Goal: Task Accomplishment & Management: Complete application form

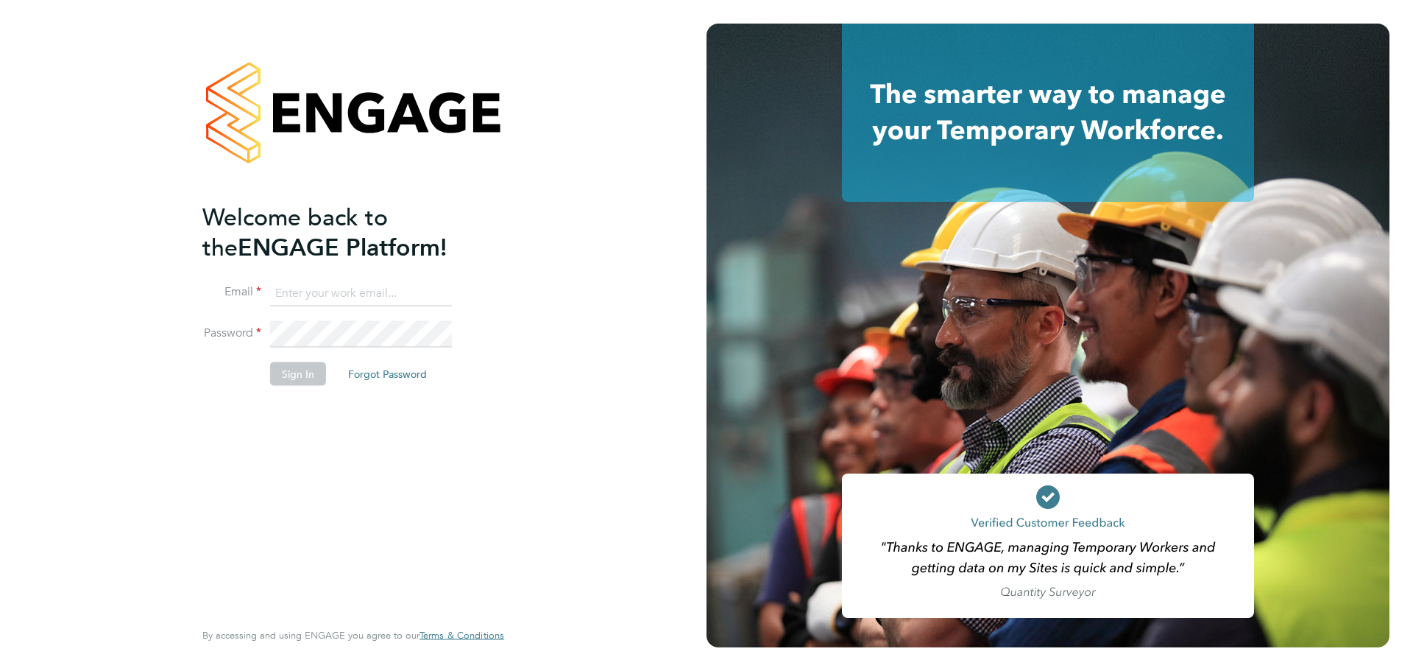
type input "Lilingxi.Chen@uk.g4s.com"
click at [281, 374] on button "Sign In" at bounding box center [298, 373] width 56 height 24
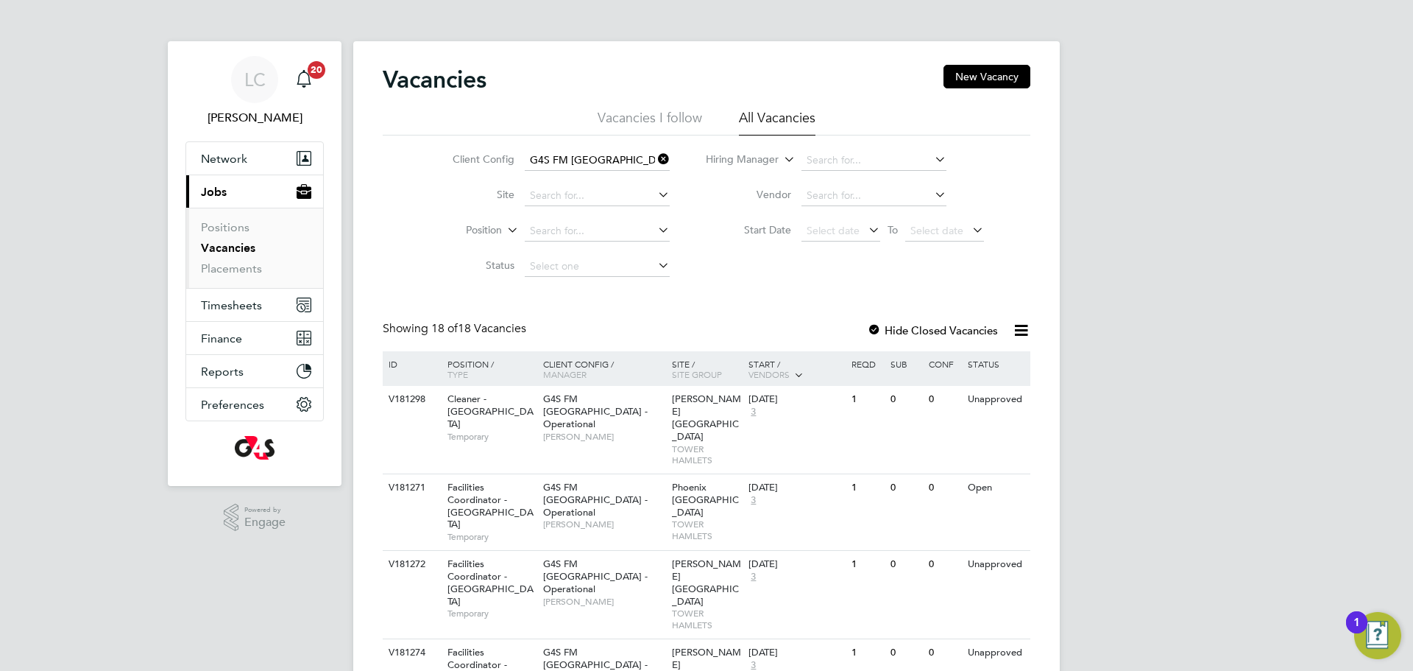
click at [924, 330] on label "Hide Closed Vacancies" at bounding box center [932, 330] width 131 height 14
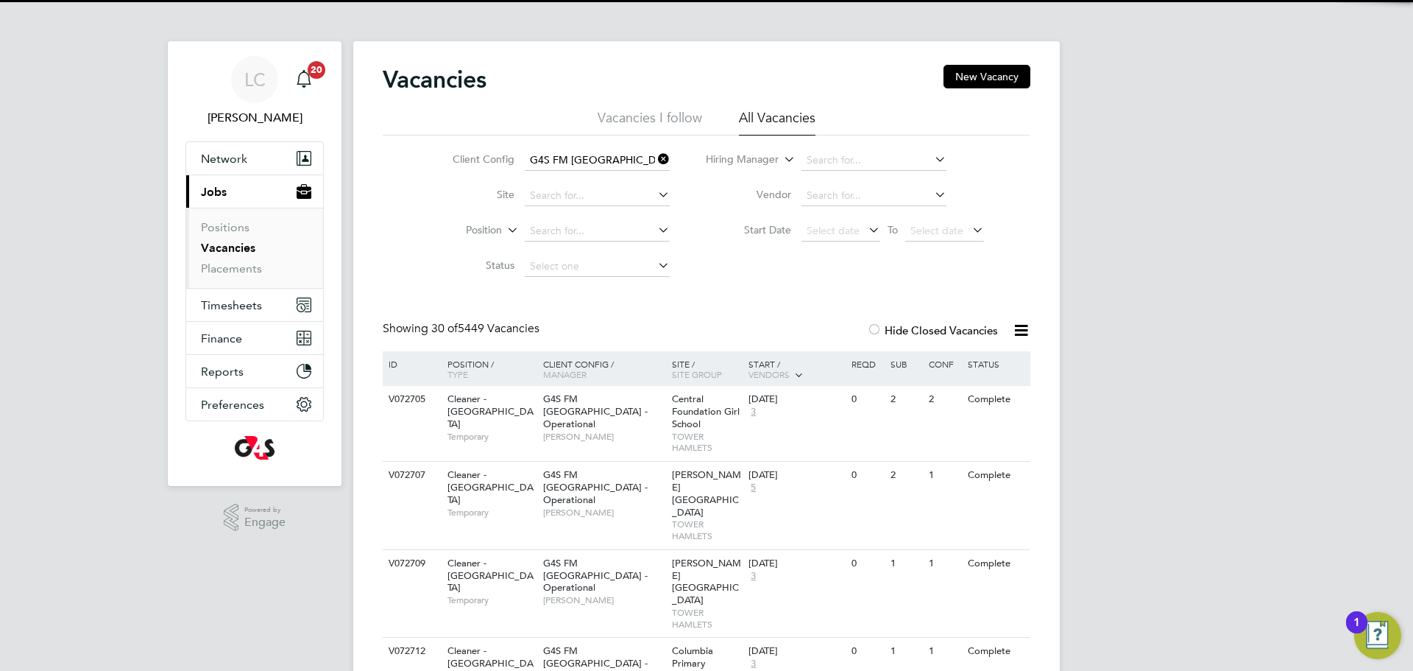
scroll to position [15, 0]
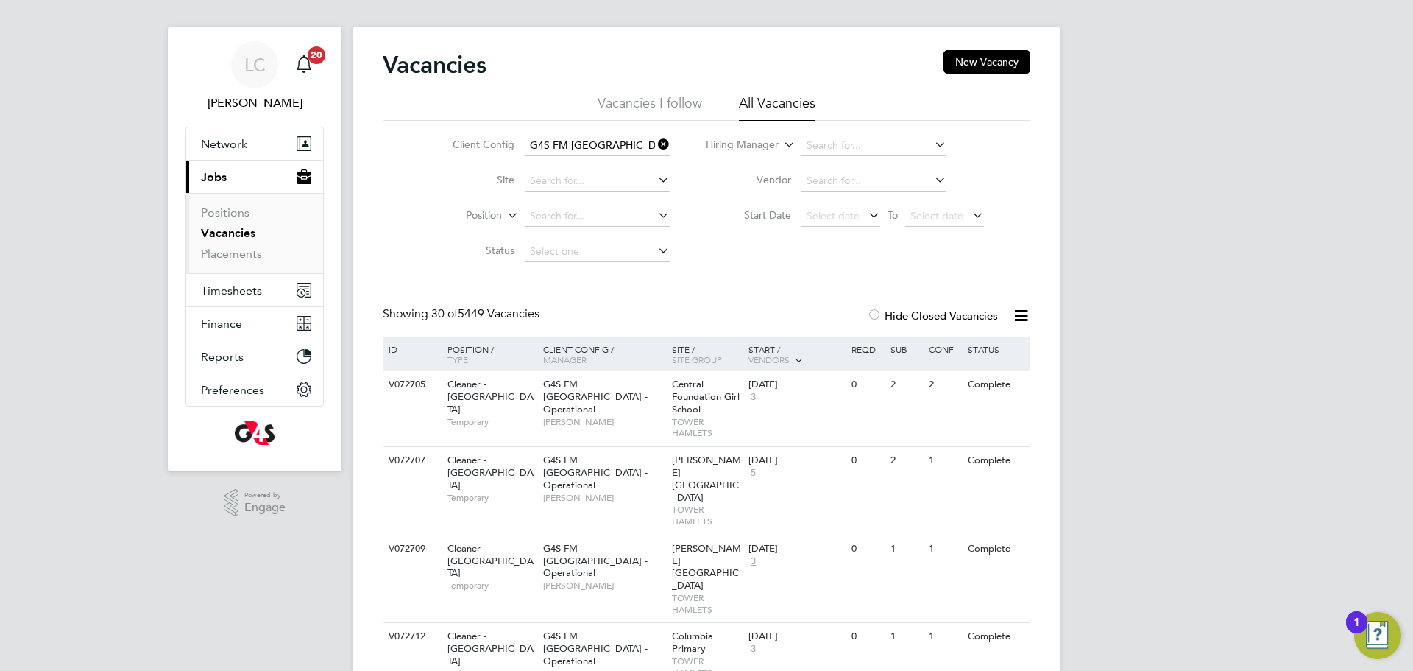
click at [902, 318] on label "Hide Closed Vacancies" at bounding box center [932, 315] width 131 height 14
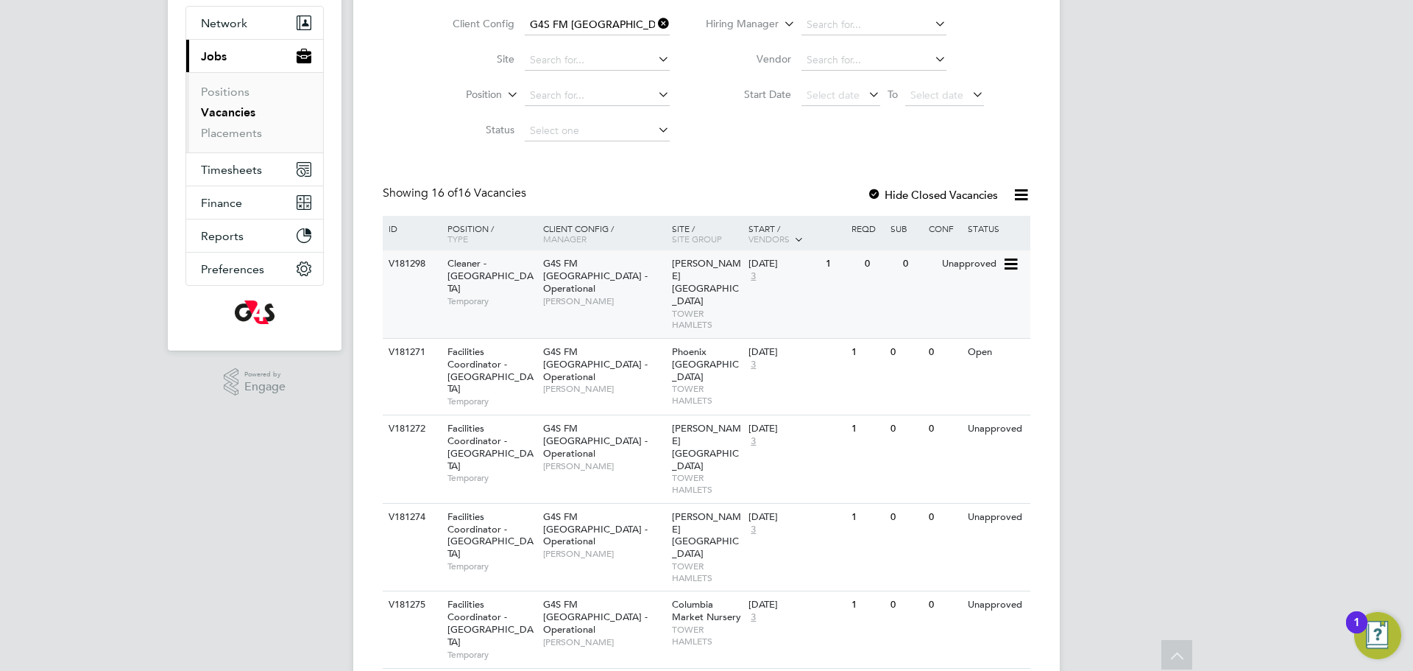
scroll to position [116, 0]
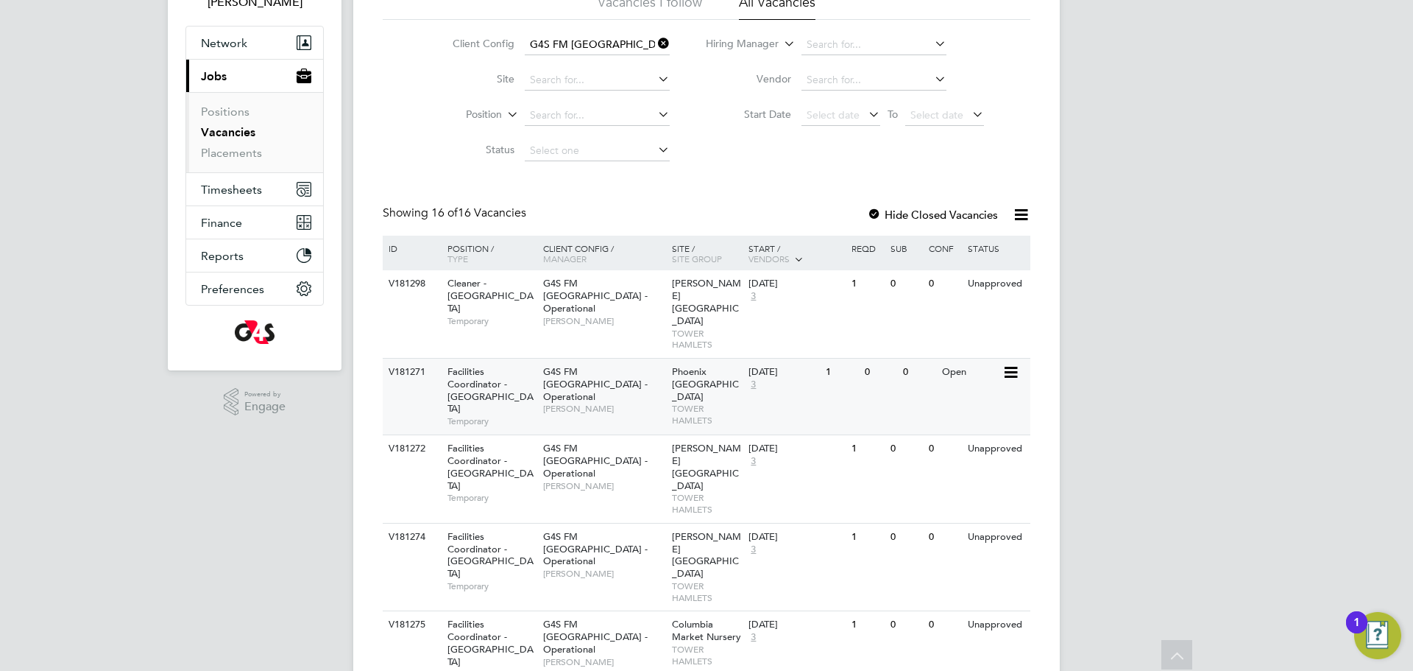
click at [607, 358] on div "G4S FM Tower Hamlets - Operational [PERSON_NAME]" at bounding box center [604, 389] width 129 height 63
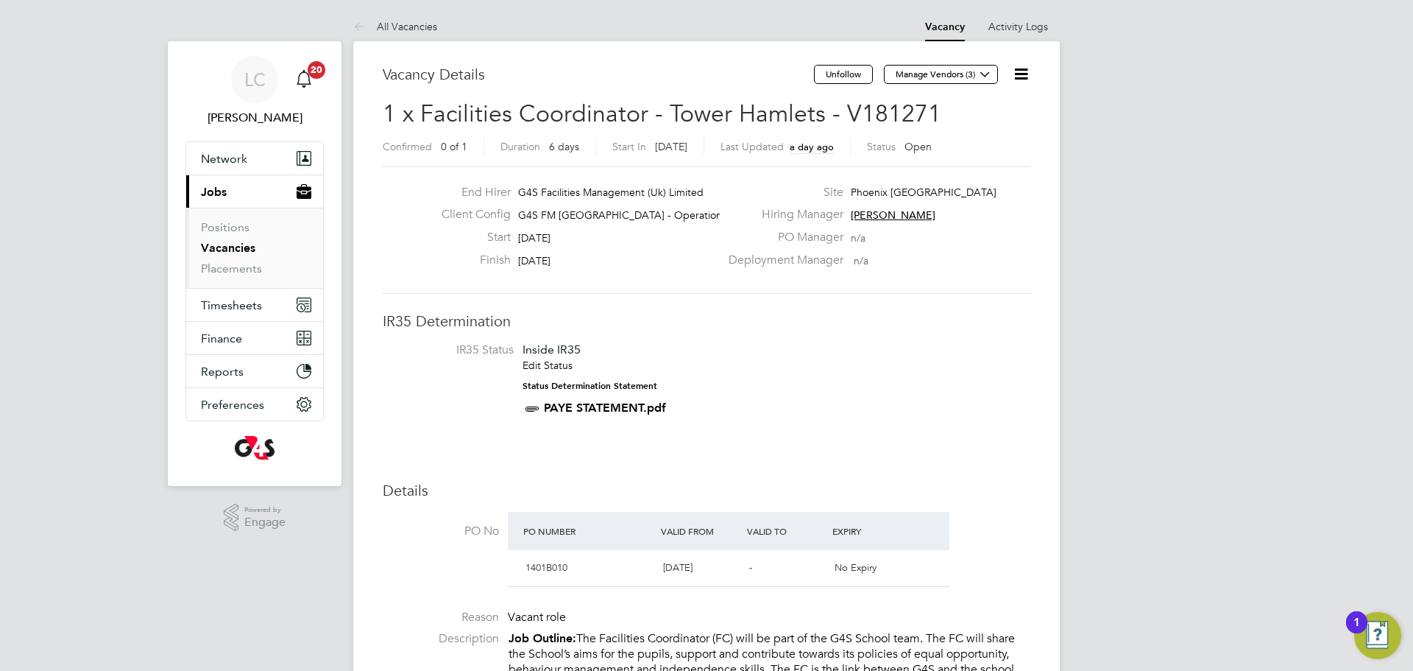
click at [963, 414] on li "IR35 Status Inside IR35 Edit Status Status Determination Statement PAYE STATEME…" at bounding box center [706, 381] width 618 height 79
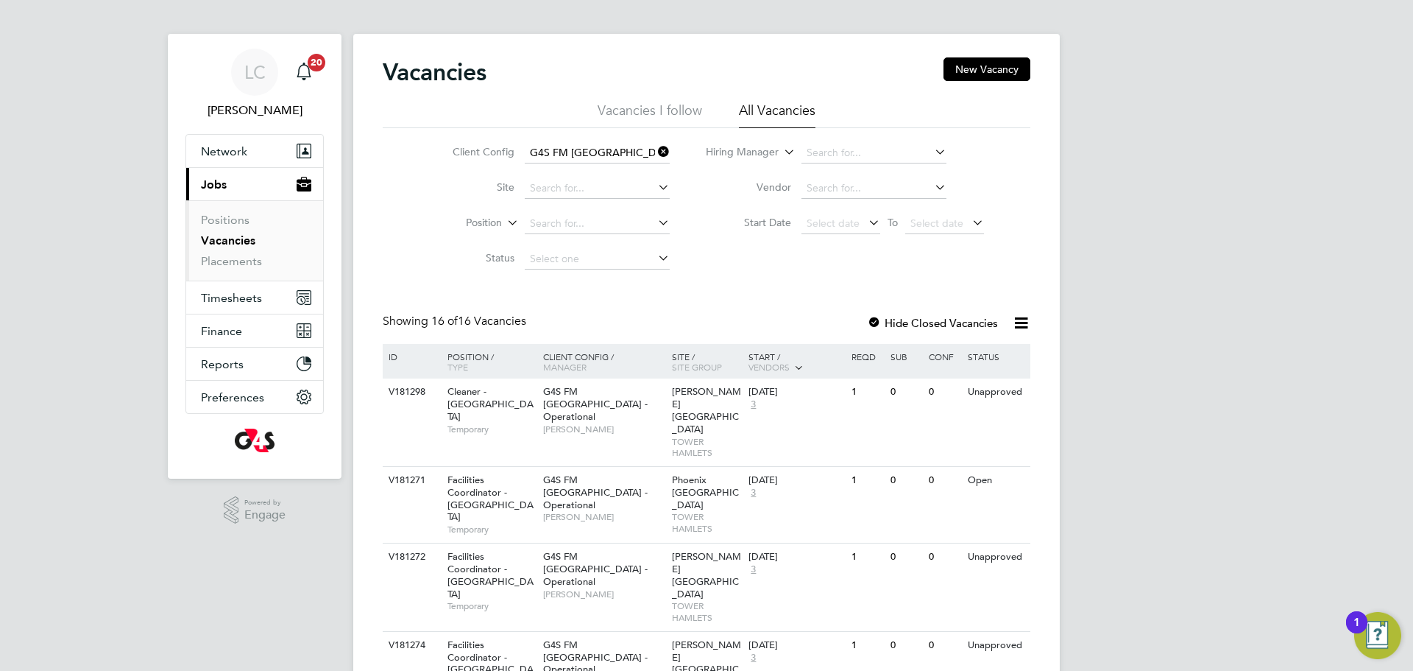
scroll to position [9, 0]
click at [244, 253] on link "Placements" at bounding box center [231, 259] width 61 height 14
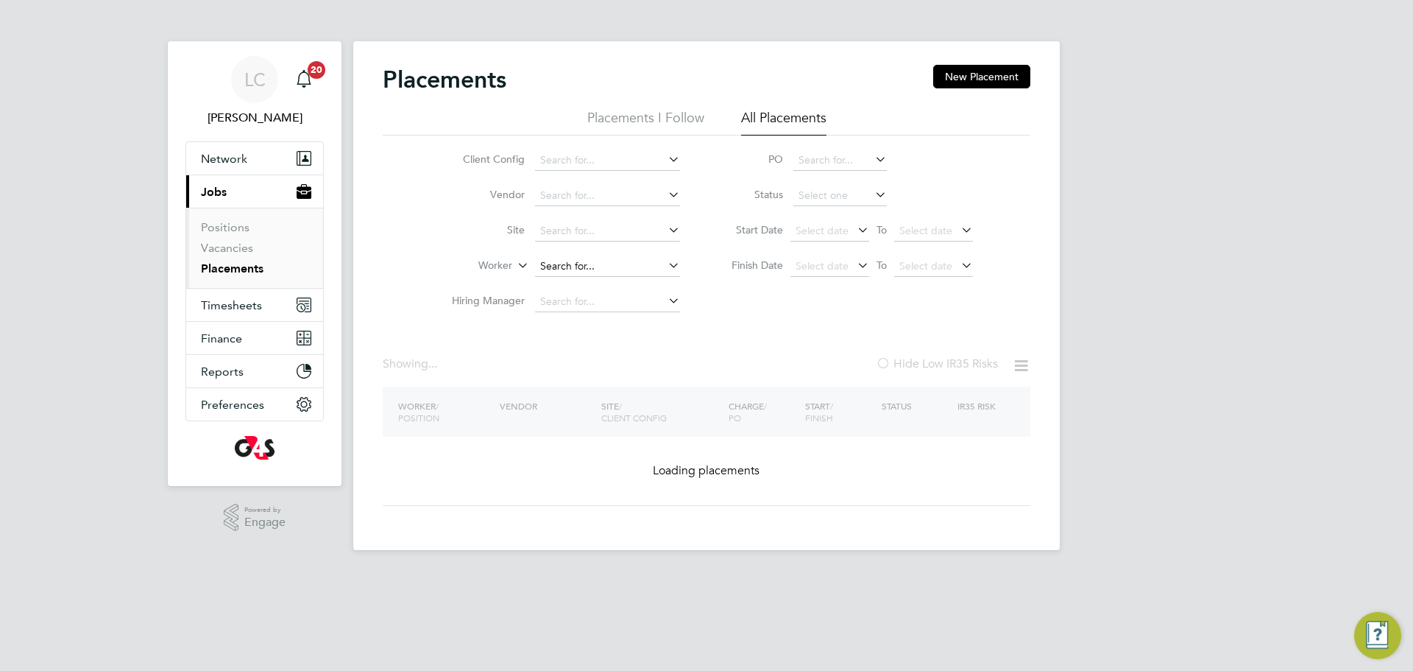
click at [596, 264] on input at bounding box center [607, 266] width 145 height 21
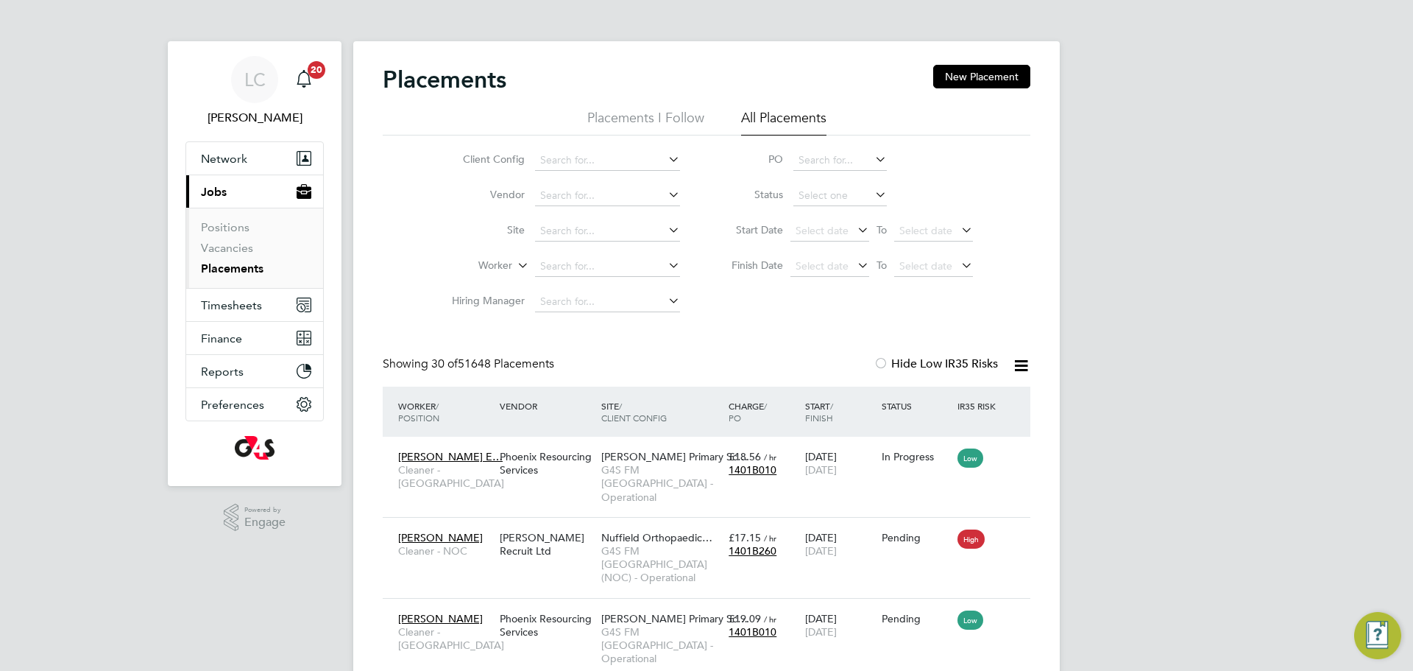
click at [581, 260] on input at bounding box center [607, 266] width 145 height 21
paste input "Mustapha Taofeek"
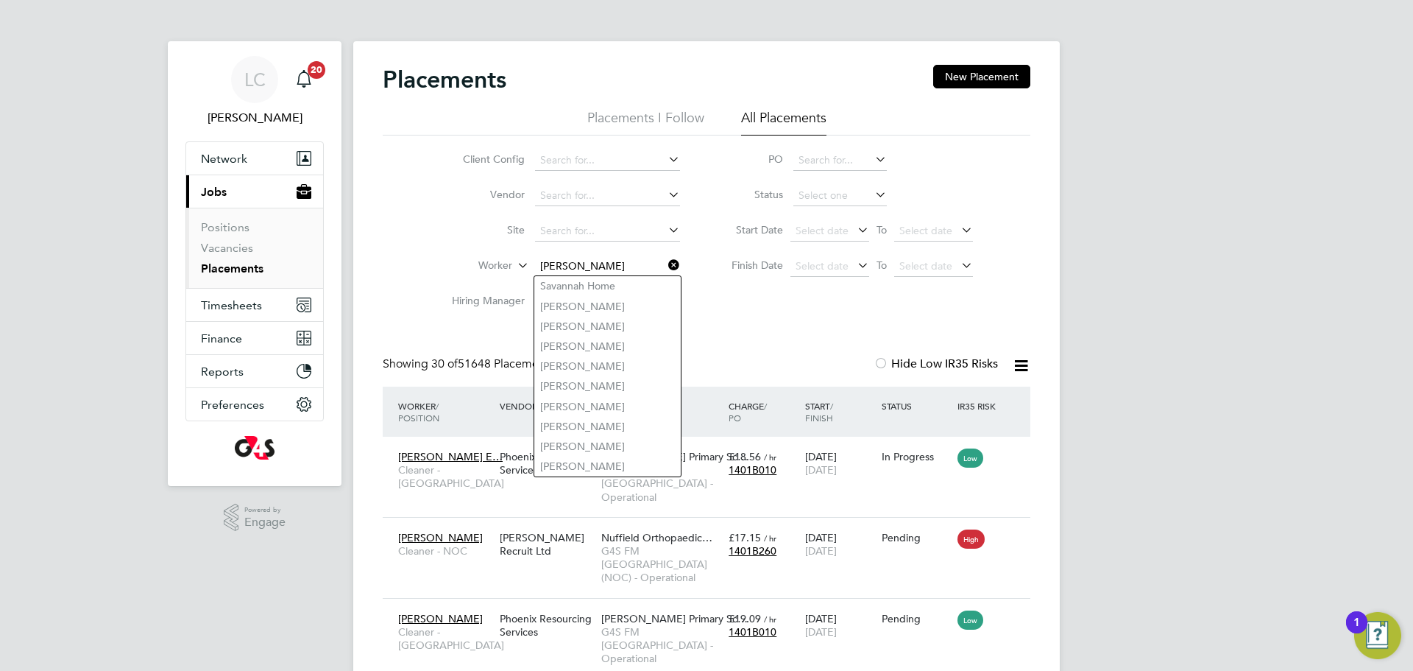
type input "Mustapha Taofeek"
click at [665, 266] on icon at bounding box center [665, 265] width 0 height 21
paste input "Mustapha Taofeek"
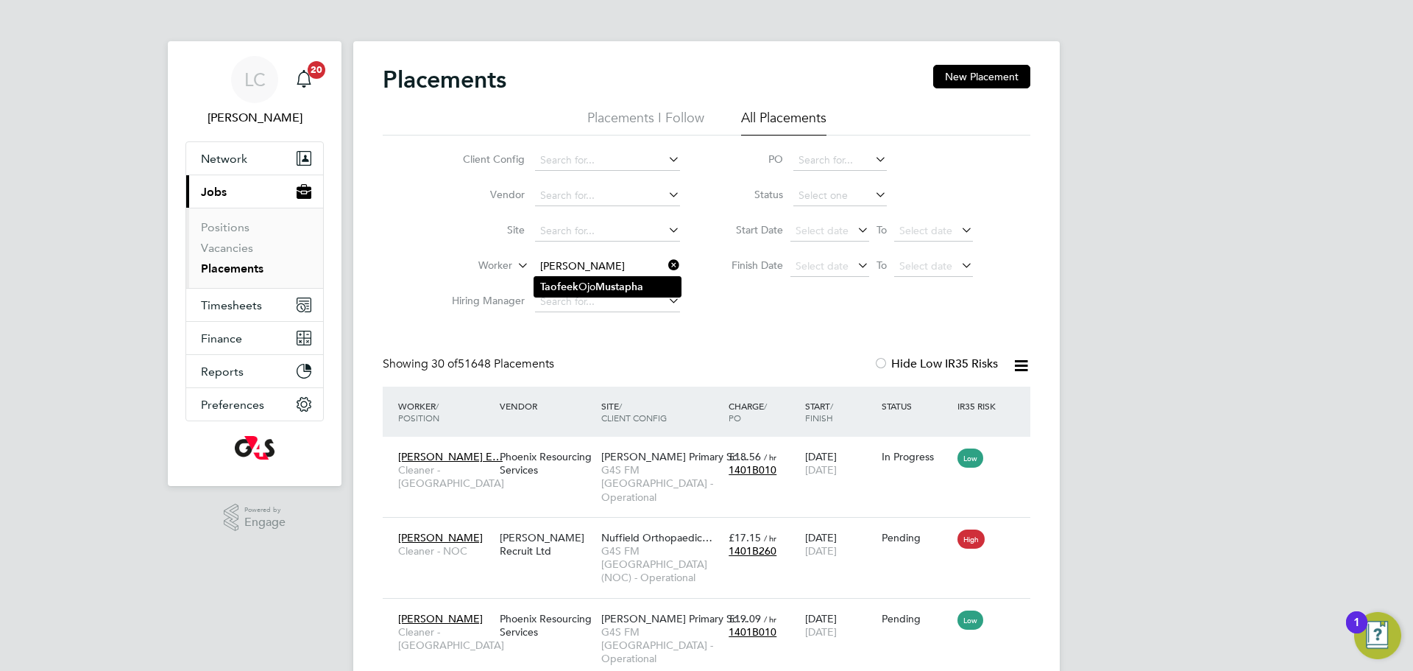
click at [637, 286] on b "Mustapha" at bounding box center [619, 286] width 48 height 13
type input "Taofeek Ojo Mustapha"
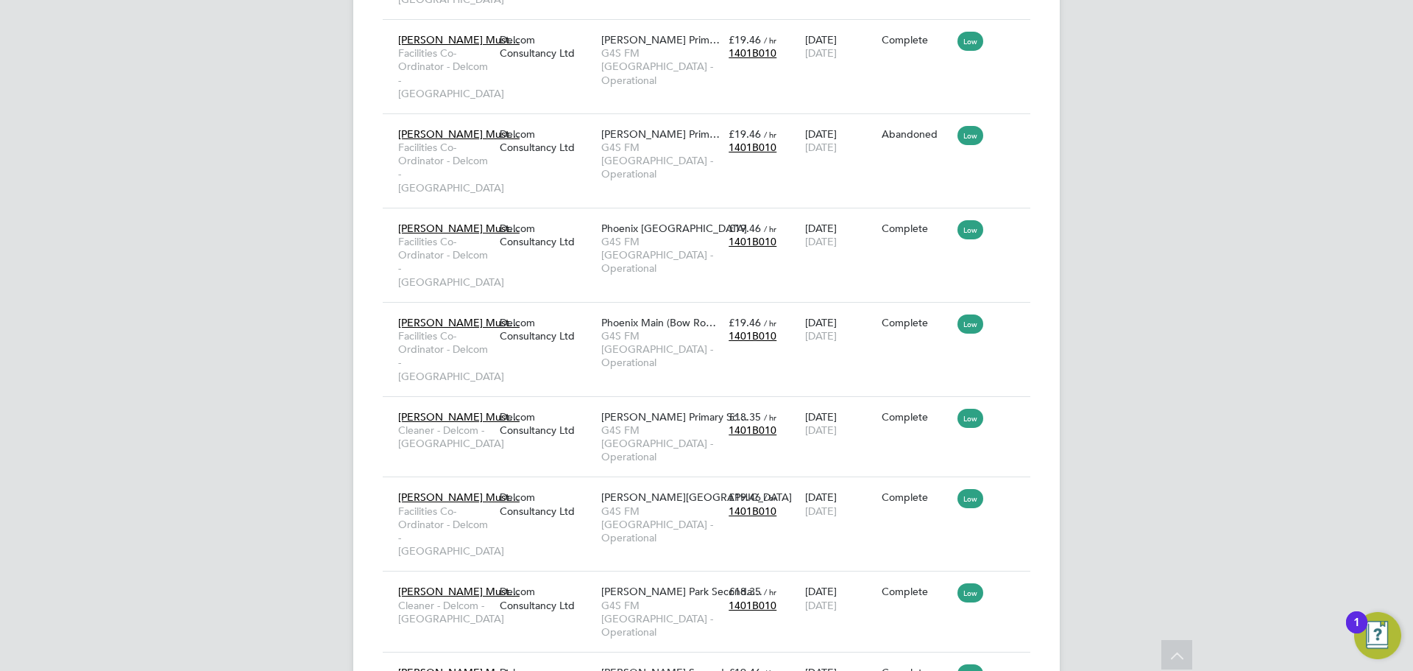
drag, startPoint x: 704, startPoint y: 615, endPoint x: 701, endPoint y: 608, distance: 8.2
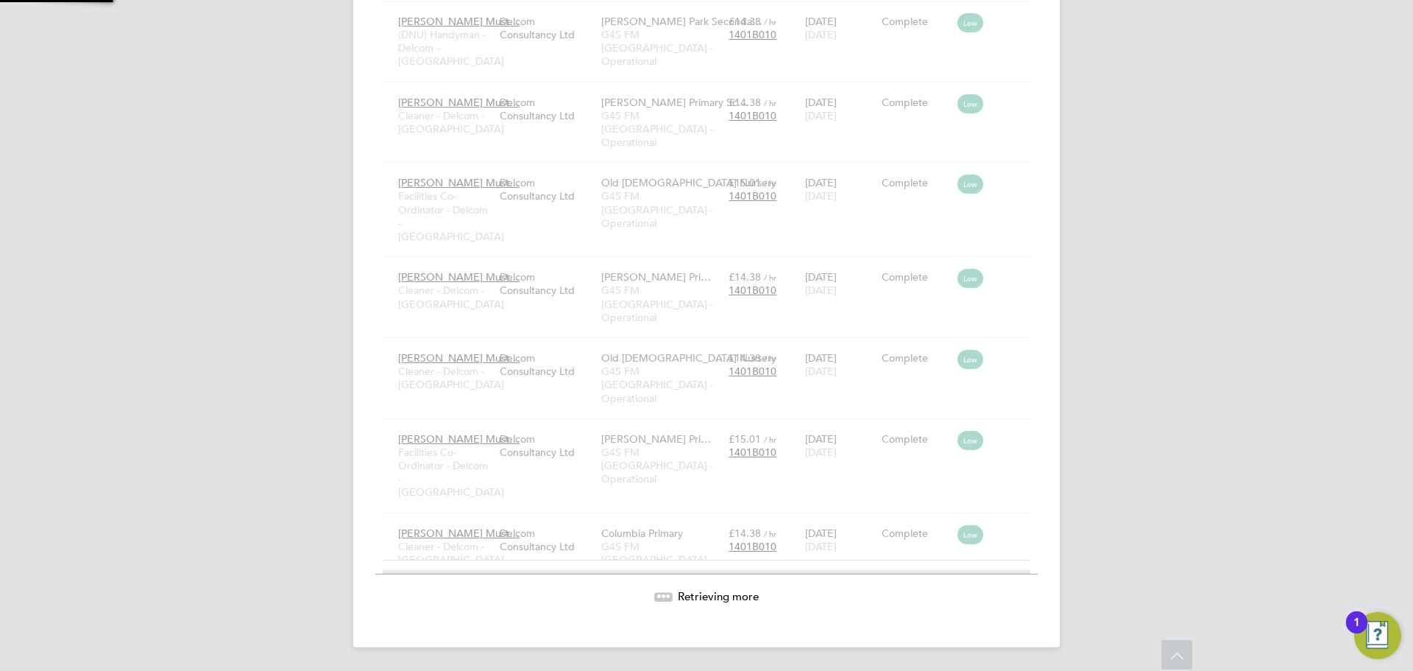
drag, startPoint x: 683, startPoint y: 610, endPoint x: 687, endPoint y: 586, distance: 24.6
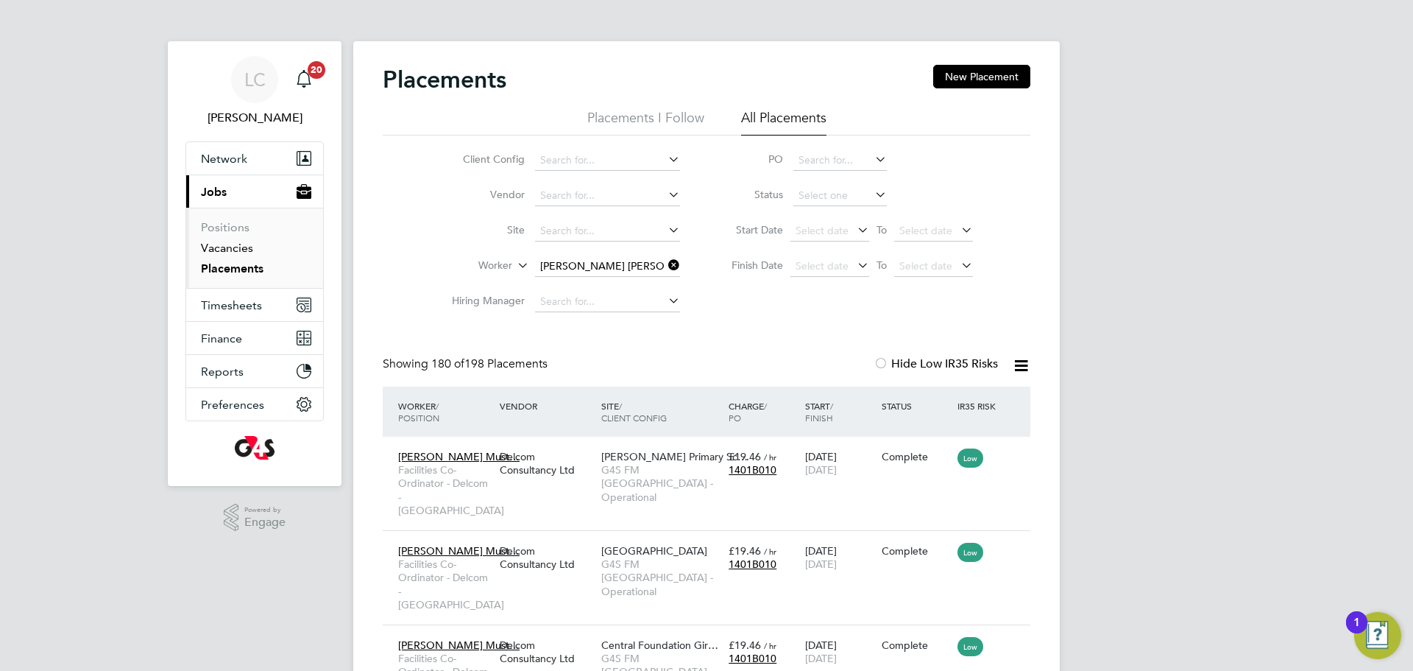
click at [238, 241] on link "Vacancies" at bounding box center [227, 248] width 52 height 14
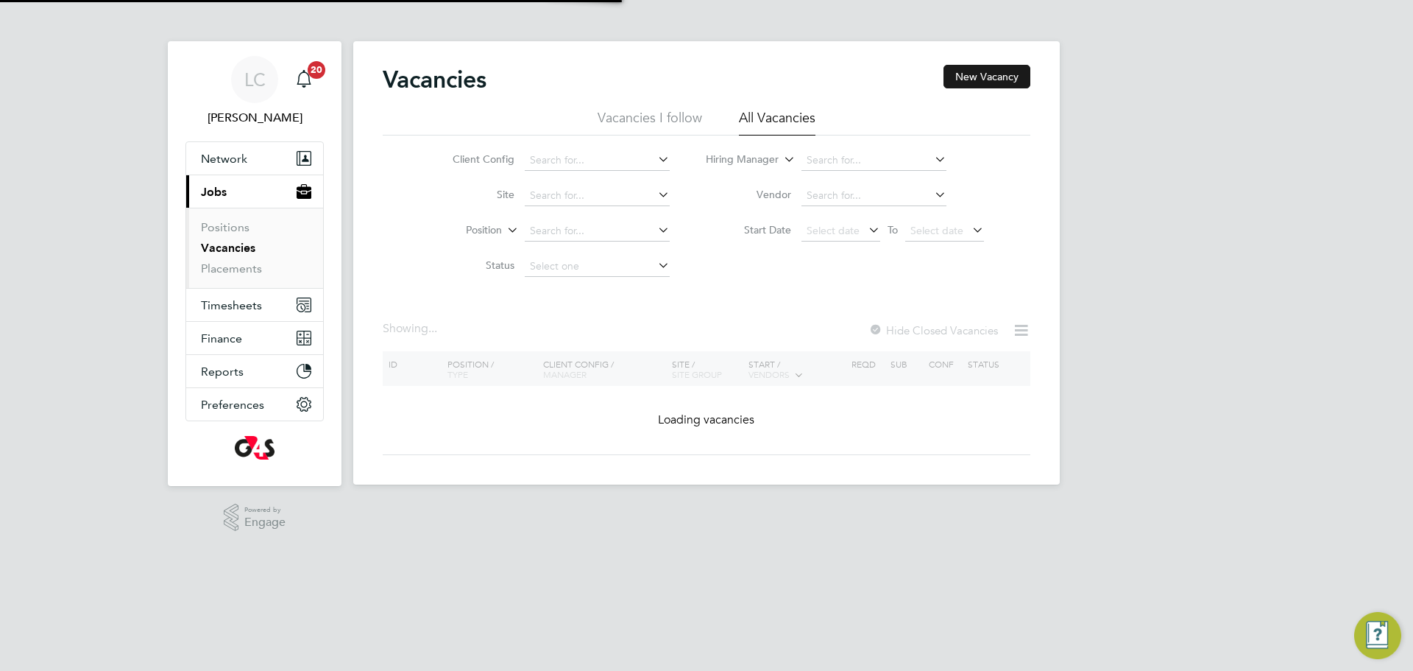
click at [990, 77] on button "New Vacancy" at bounding box center [987, 77] width 87 height 24
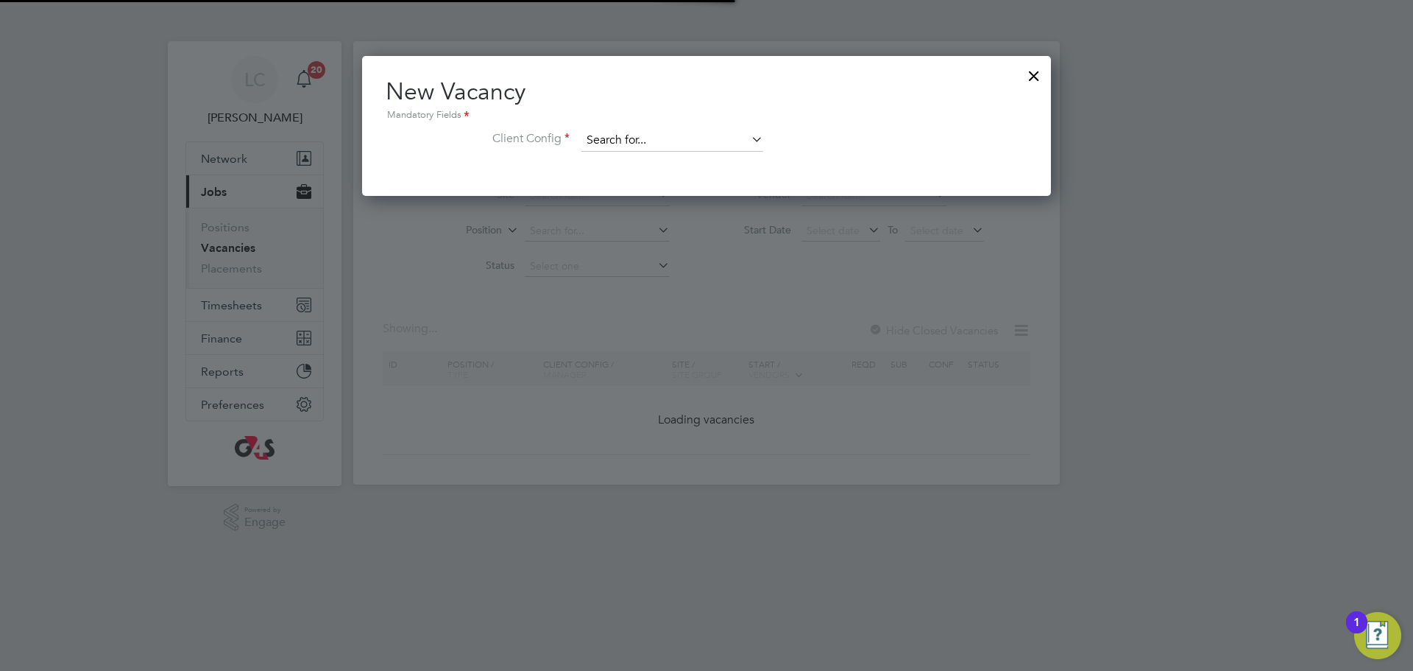
click at [662, 143] on input at bounding box center [672, 141] width 182 height 22
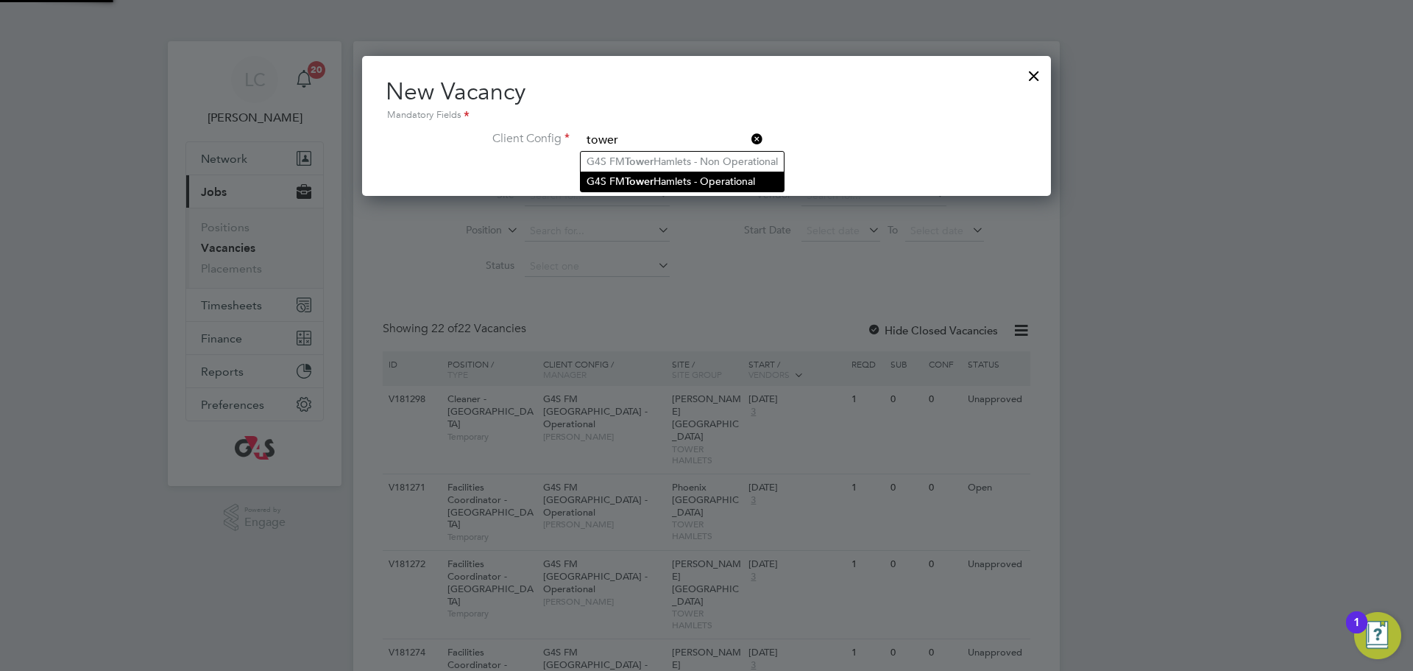
click at [651, 175] on b "Tower" at bounding box center [639, 181] width 29 height 13
type input "G4S FM [GEOGRAPHIC_DATA] - Operational"
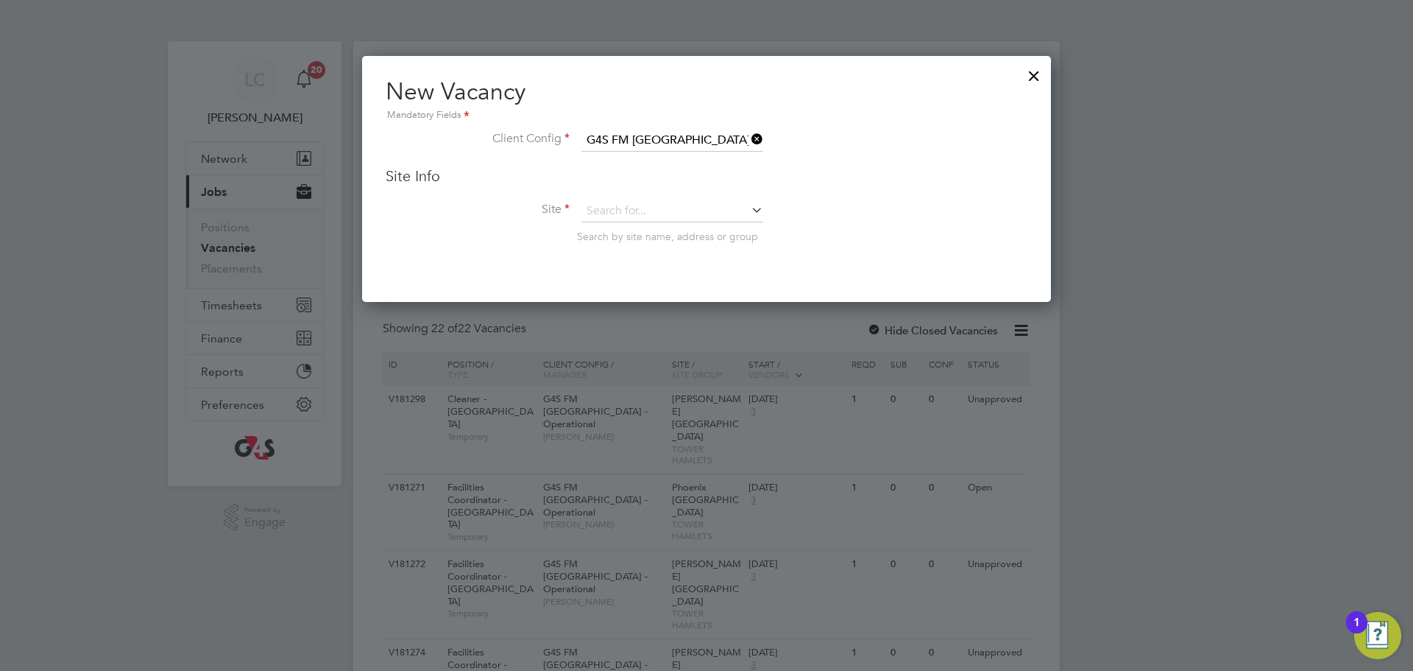
click at [633, 189] on div "Site Info Site Search by site name, address or group" at bounding box center [707, 219] width 642 height 106
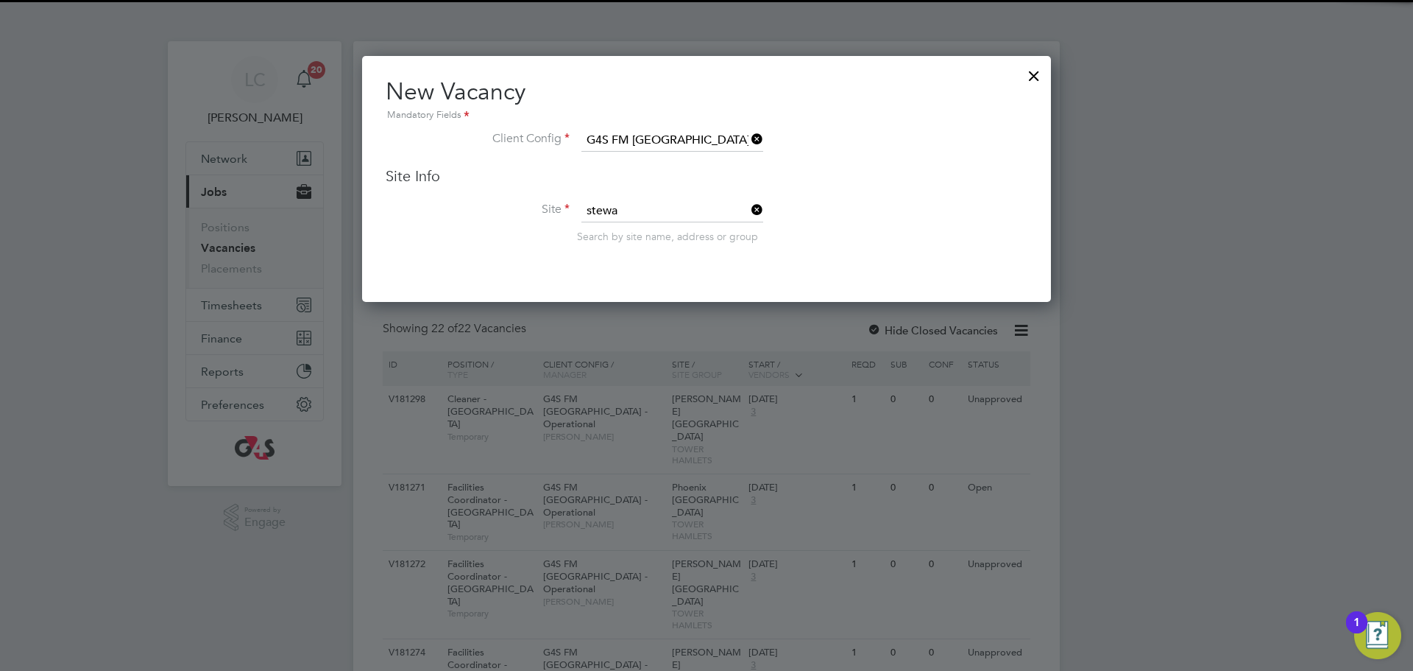
click at [626, 230] on li "Stewa rt Headlam Primary School" at bounding box center [697, 232] width 232 height 20
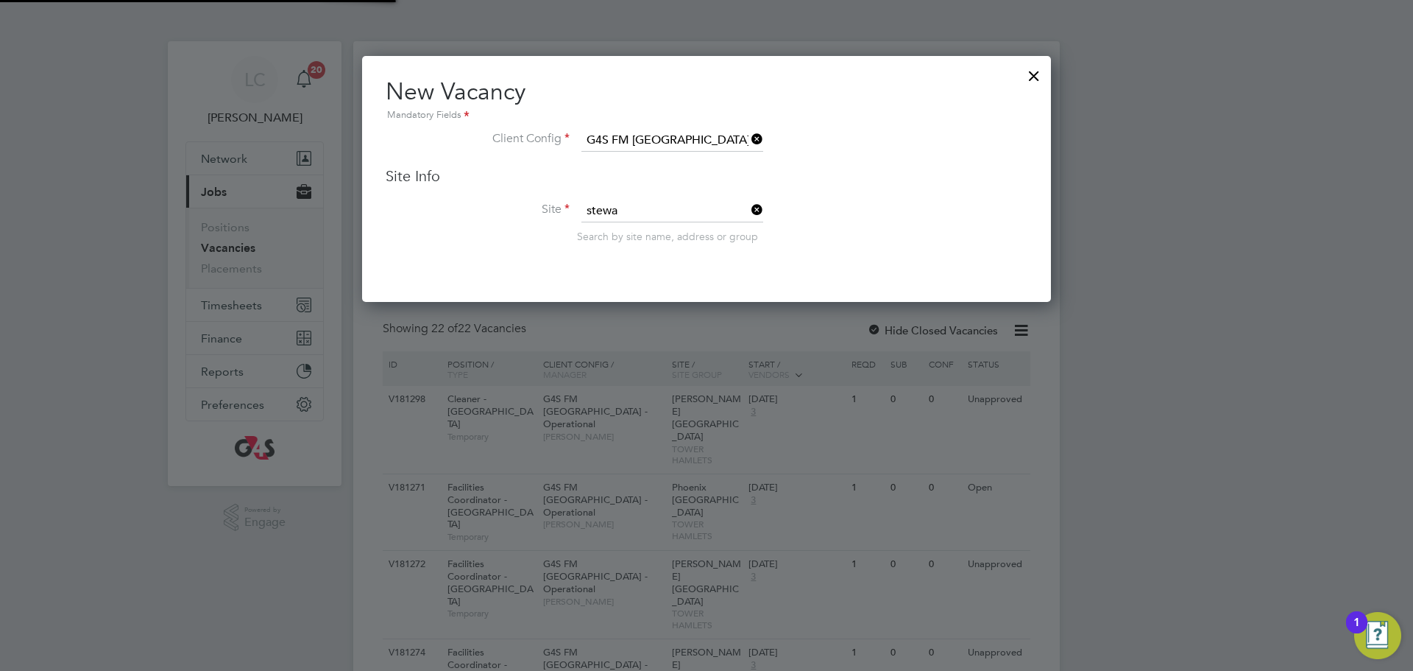
type input "[PERSON_NAME][GEOGRAPHIC_DATA]"
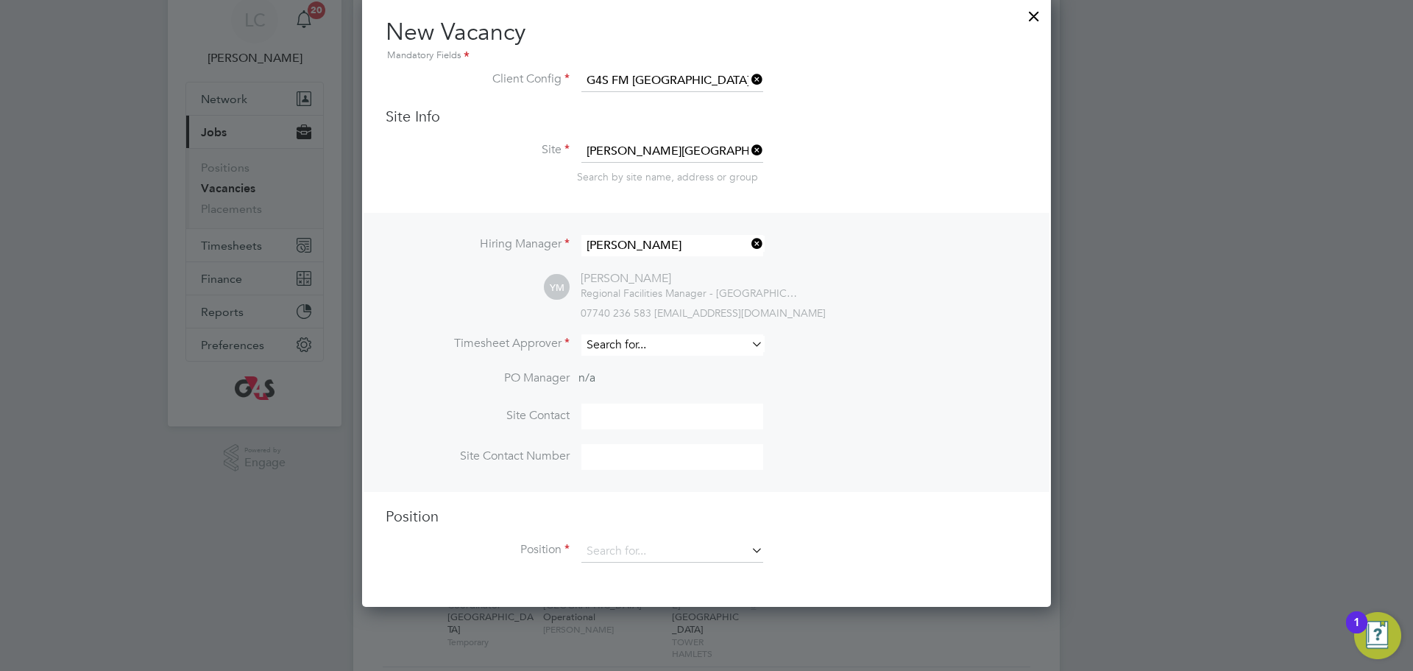
click at [623, 354] on input at bounding box center [672, 344] width 182 height 21
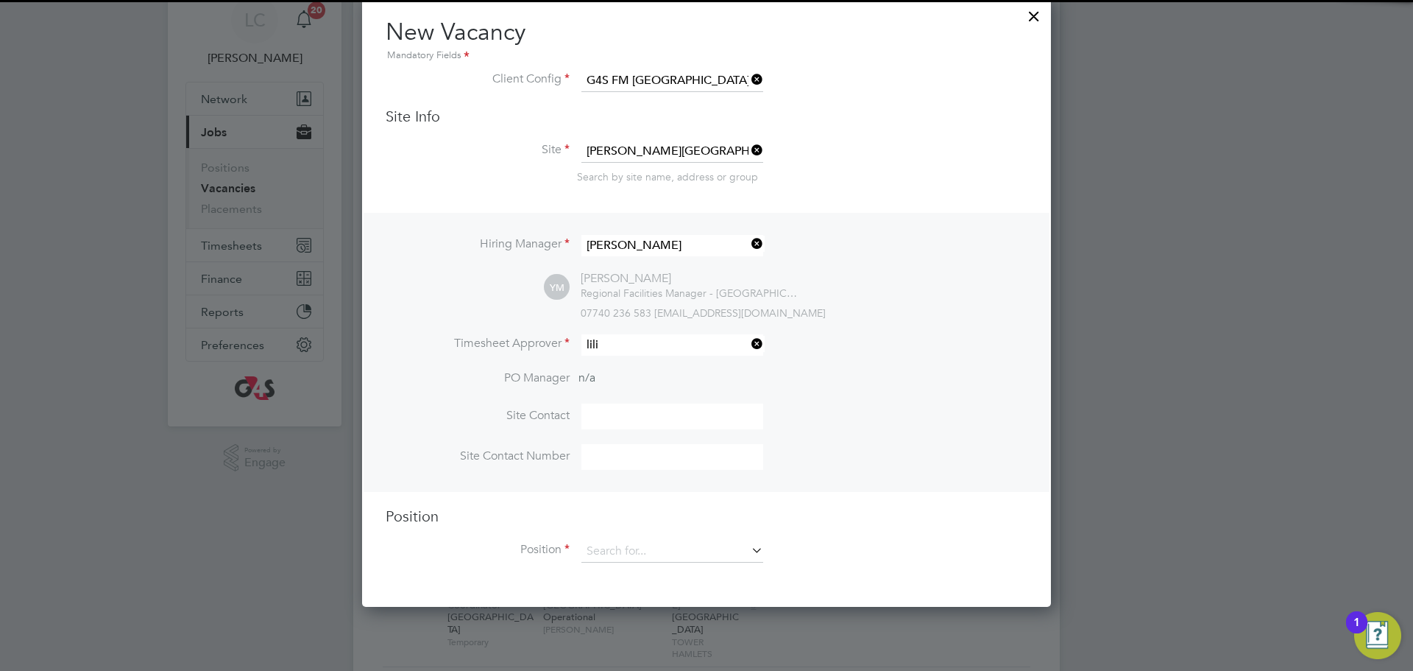
click at [626, 357] on li "Lili ngxi Chen" at bounding box center [672, 367] width 183 height 20
type input "[PERSON_NAME]"
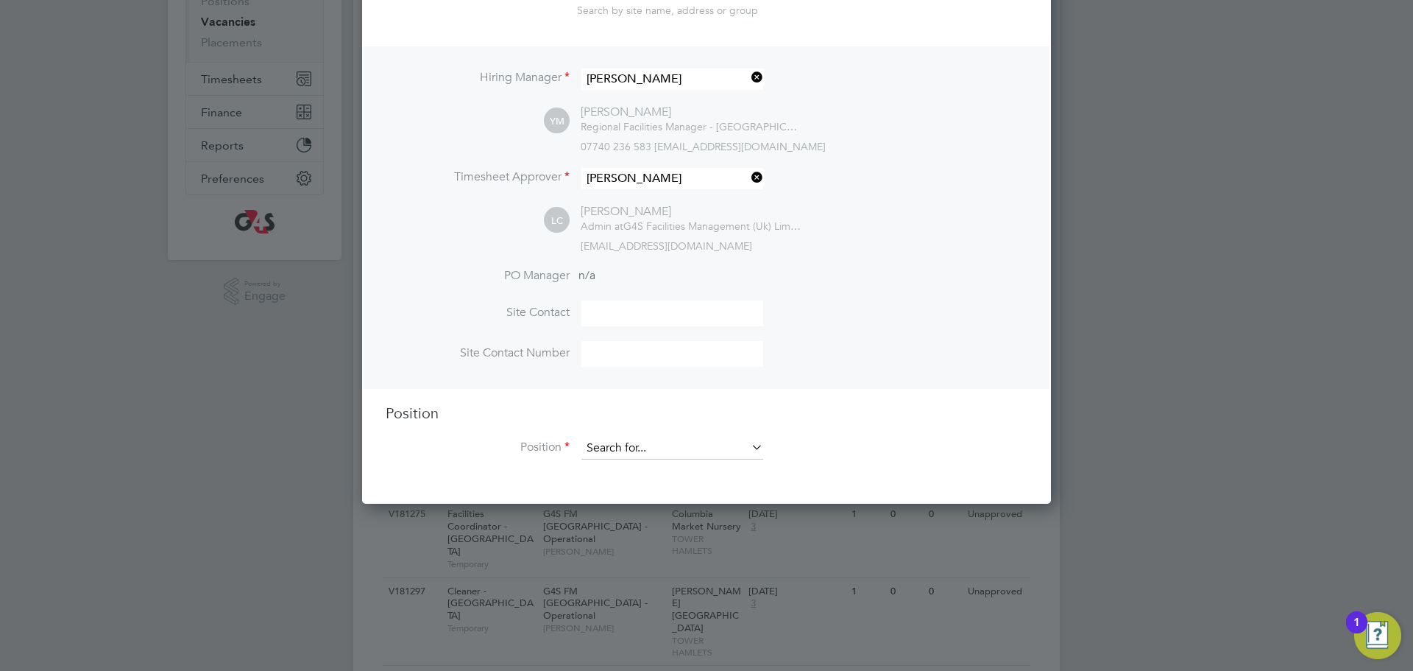
click at [630, 453] on input at bounding box center [672, 448] width 182 height 22
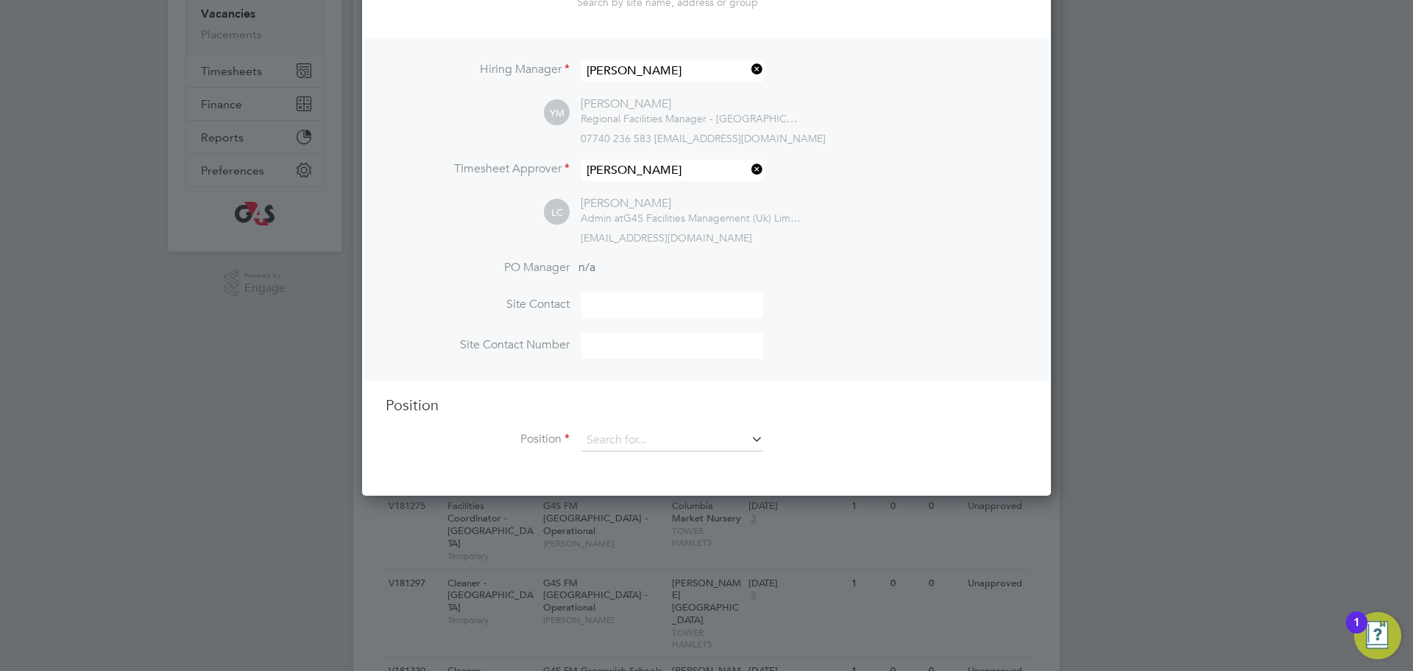
click at [648, 634] on li "Facilities Coordinator - [GEOGRAPHIC_DATA]" at bounding box center [697, 644] width 233 height 20
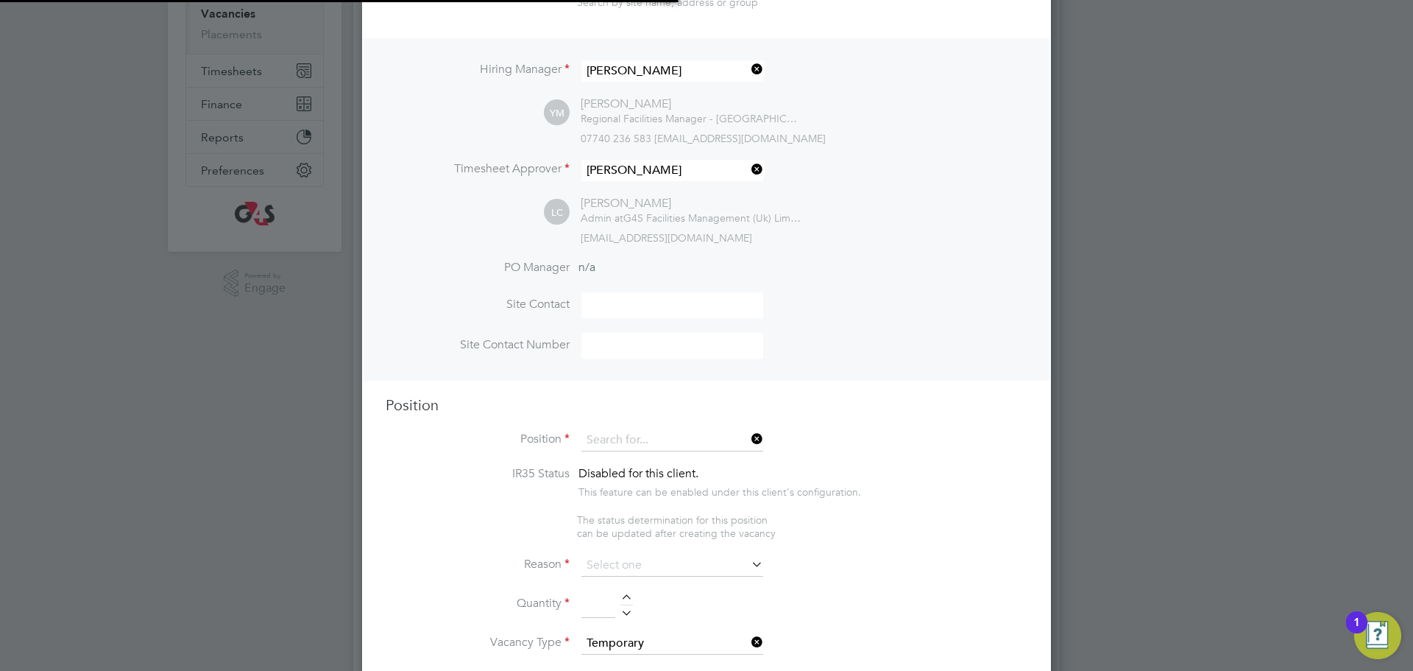
type input "Facilities Coordinator - [GEOGRAPHIC_DATA]"
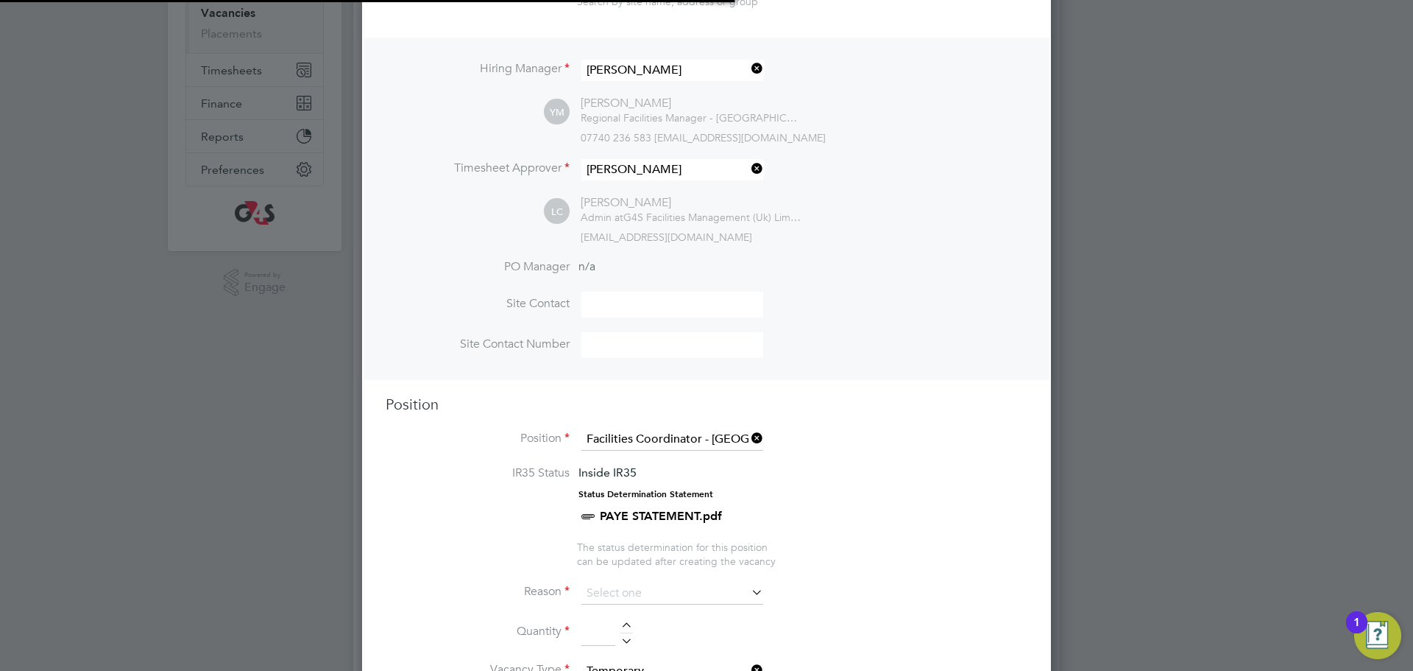
type textarea "**Job Outline:** The Facilities Coordinator (FC) will be part of the G4S School…"
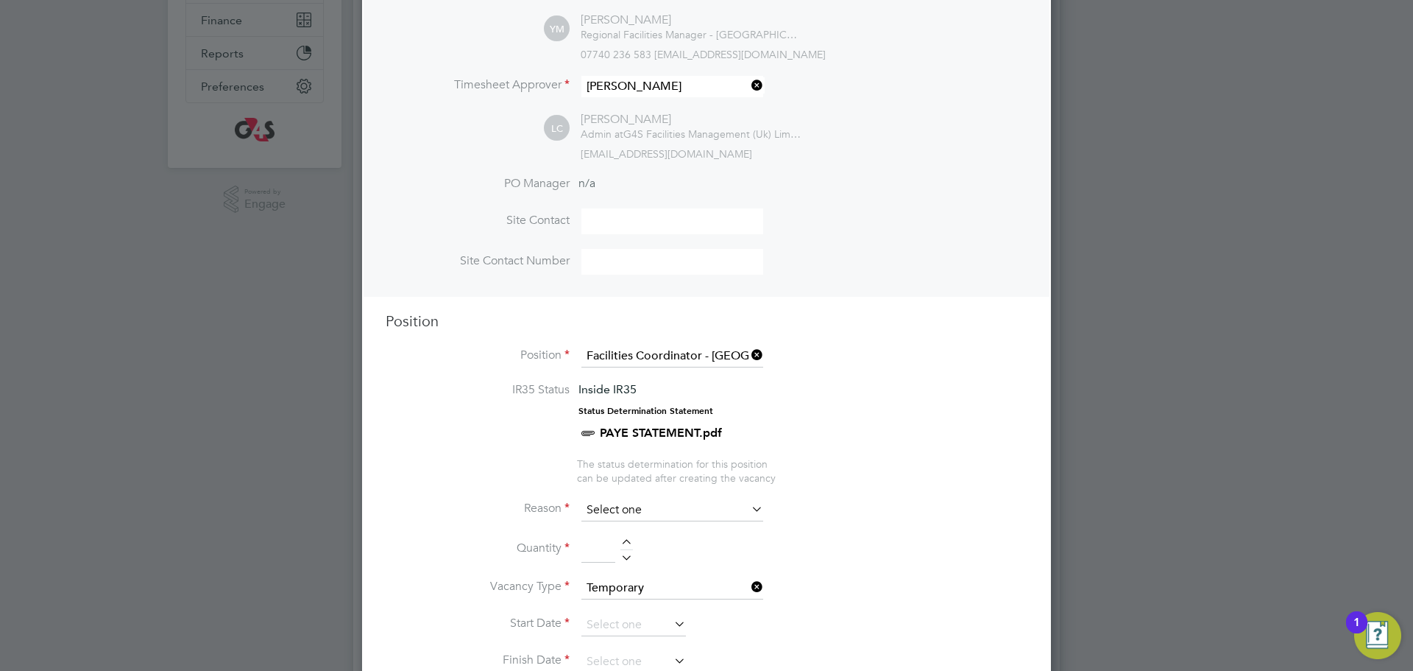
click at [634, 503] on input at bounding box center [672, 510] width 182 height 22
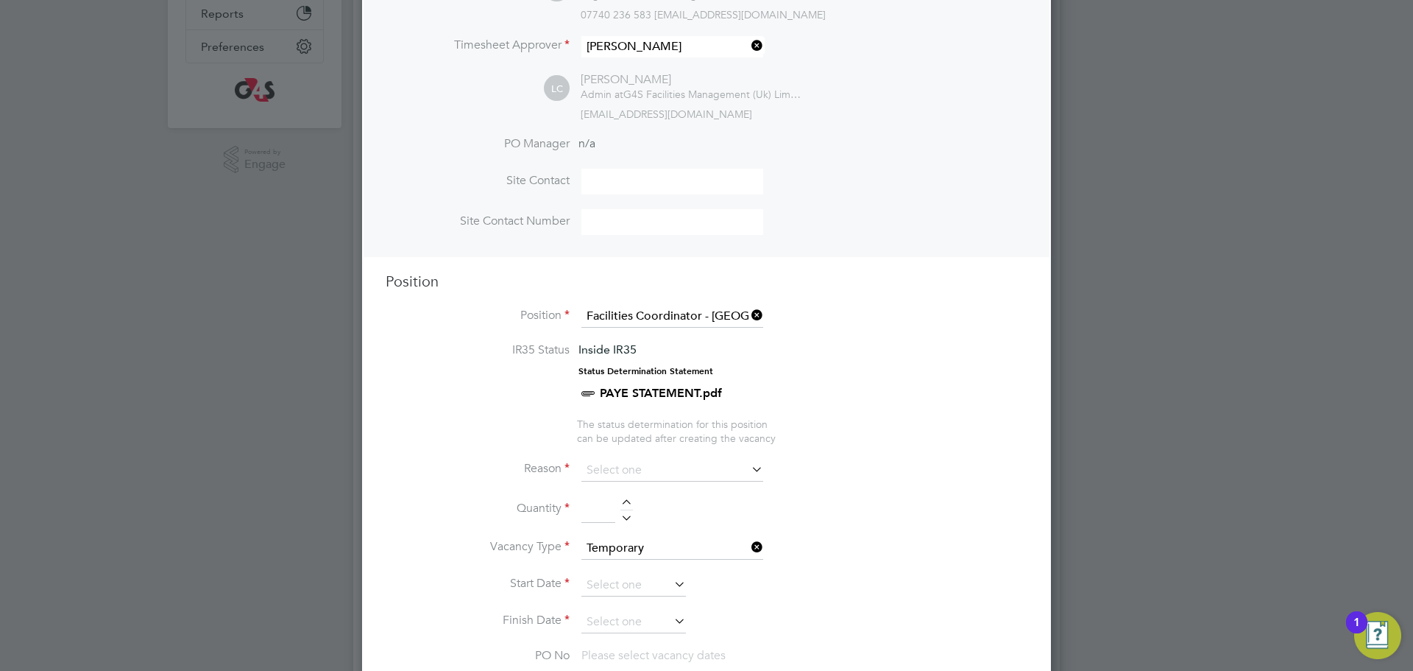
click at [644, 629] on li "Replacement" at bounding box center [672, 628] width 183 height 19
type input "Replacement"
drag, startPoint x: 620, startPoint y: 506, endPoint x: 628, endPoint y: 509, distance: 8.4
click at [620, 506] on div at bounding box center [626, 504] width 13 height 10
type input "1"
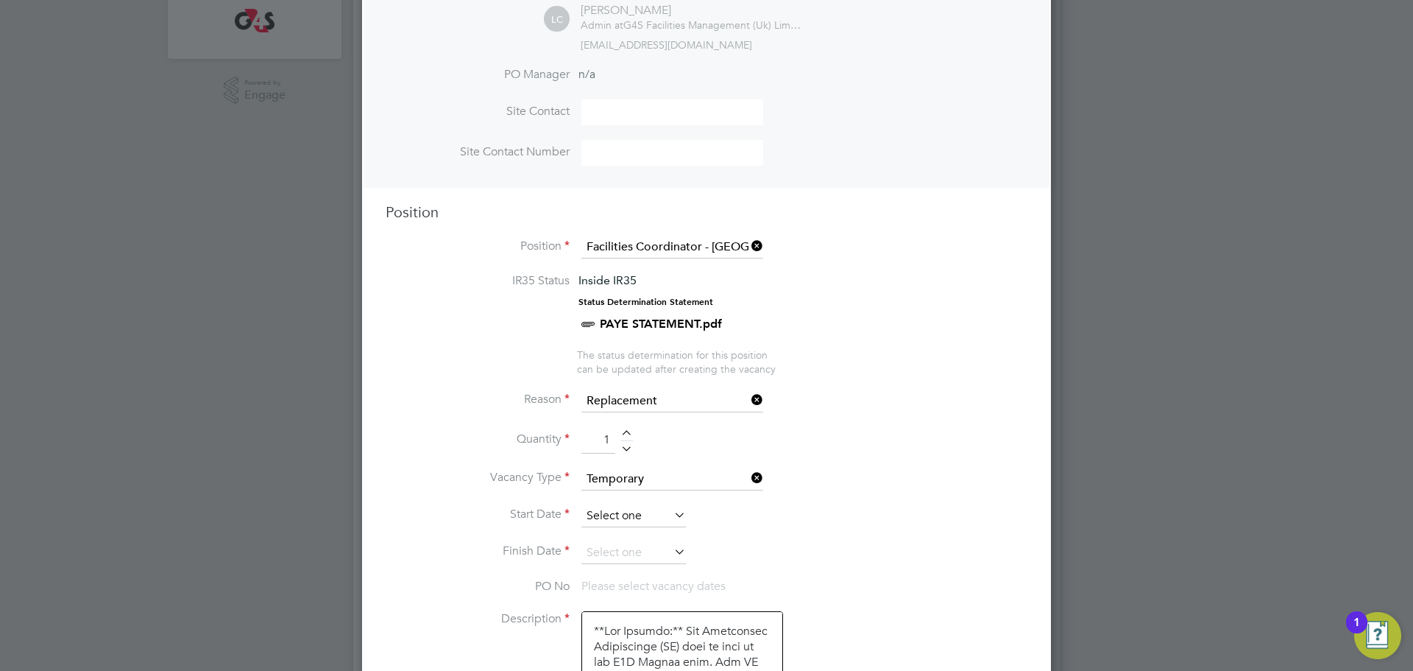
click at [625, 520] on input at bounding box center [633, 516] width 105 height 22
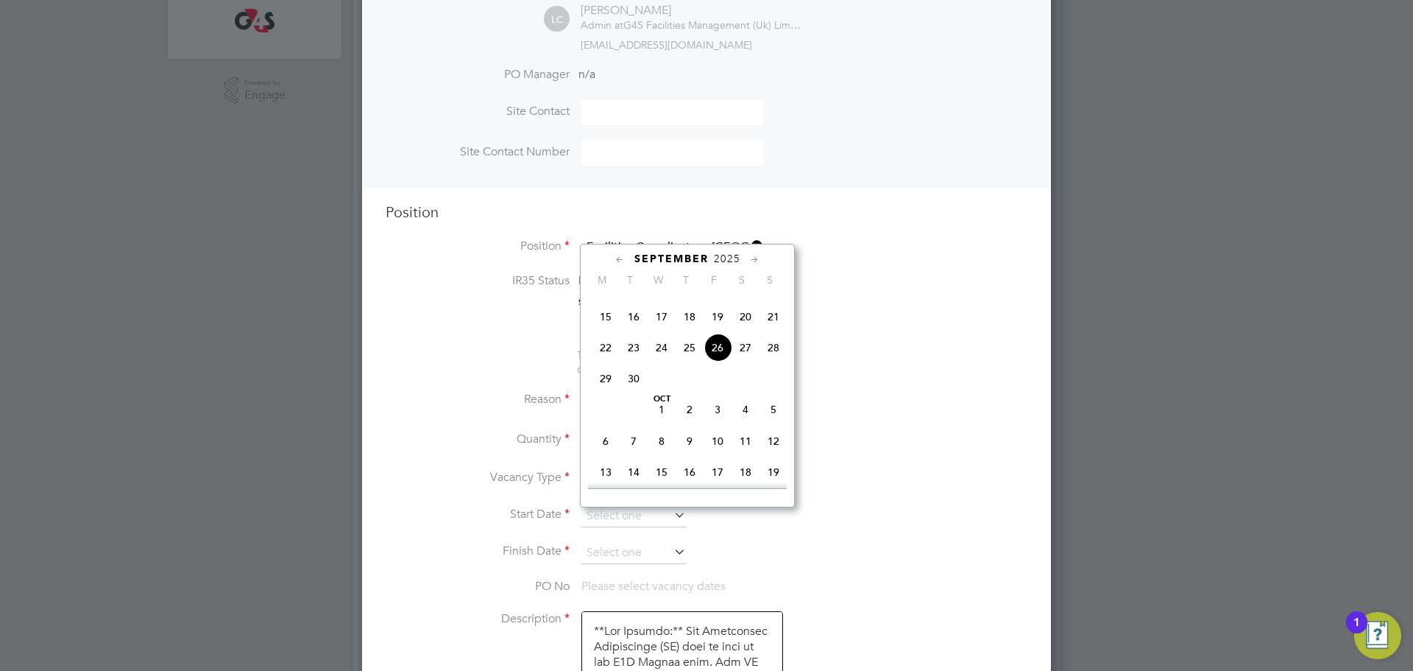
click at [722, 361] on span "26" at bounding box center [718, 347] width 28 height 28
type input "[DATE]"
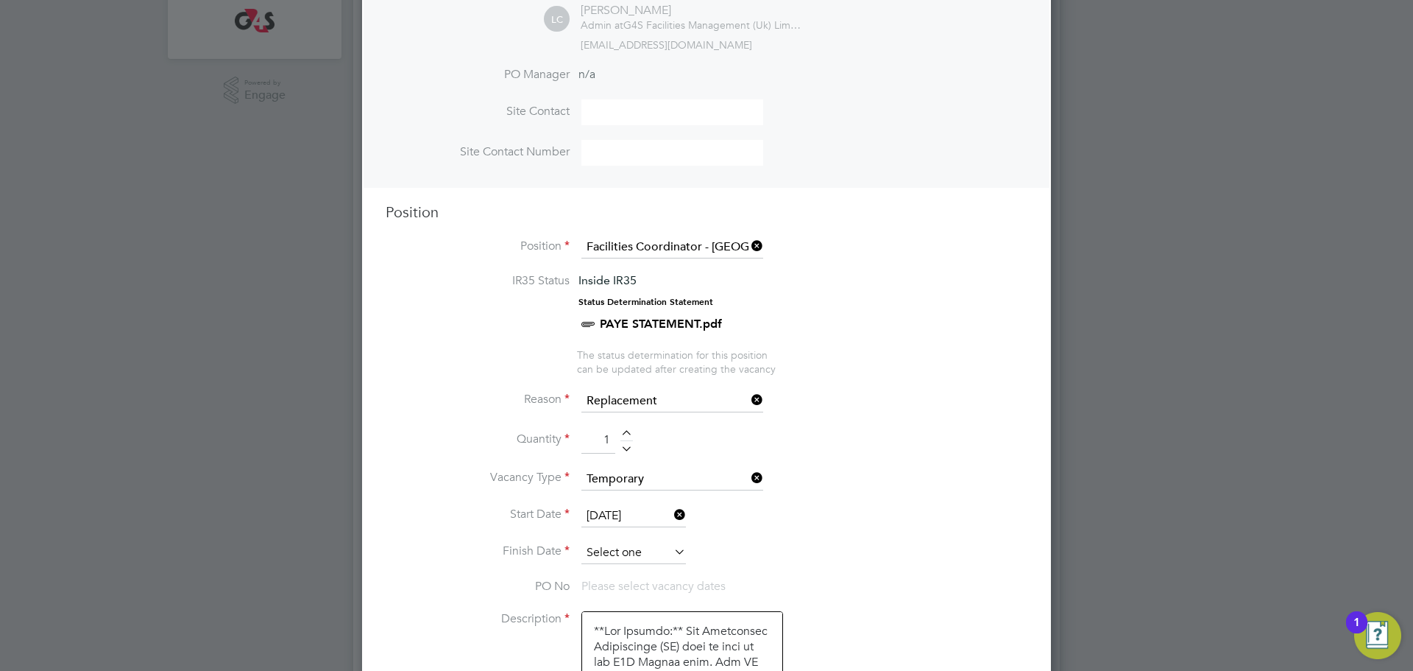
click at [616, 548] on input at bounding box center [633, 553] width 105 height 22
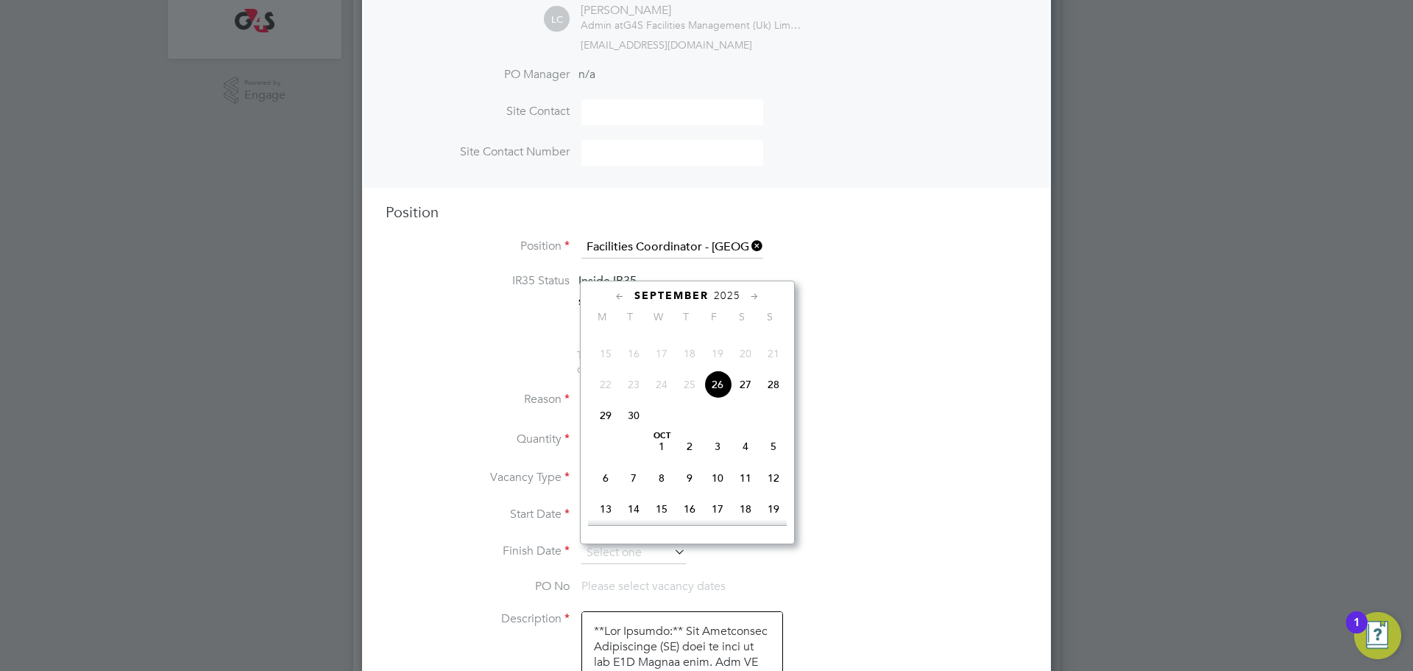
click at [721, 398] on span "26" at bounding box center [718, 384] width 28 height 28
type input "[DATE]"
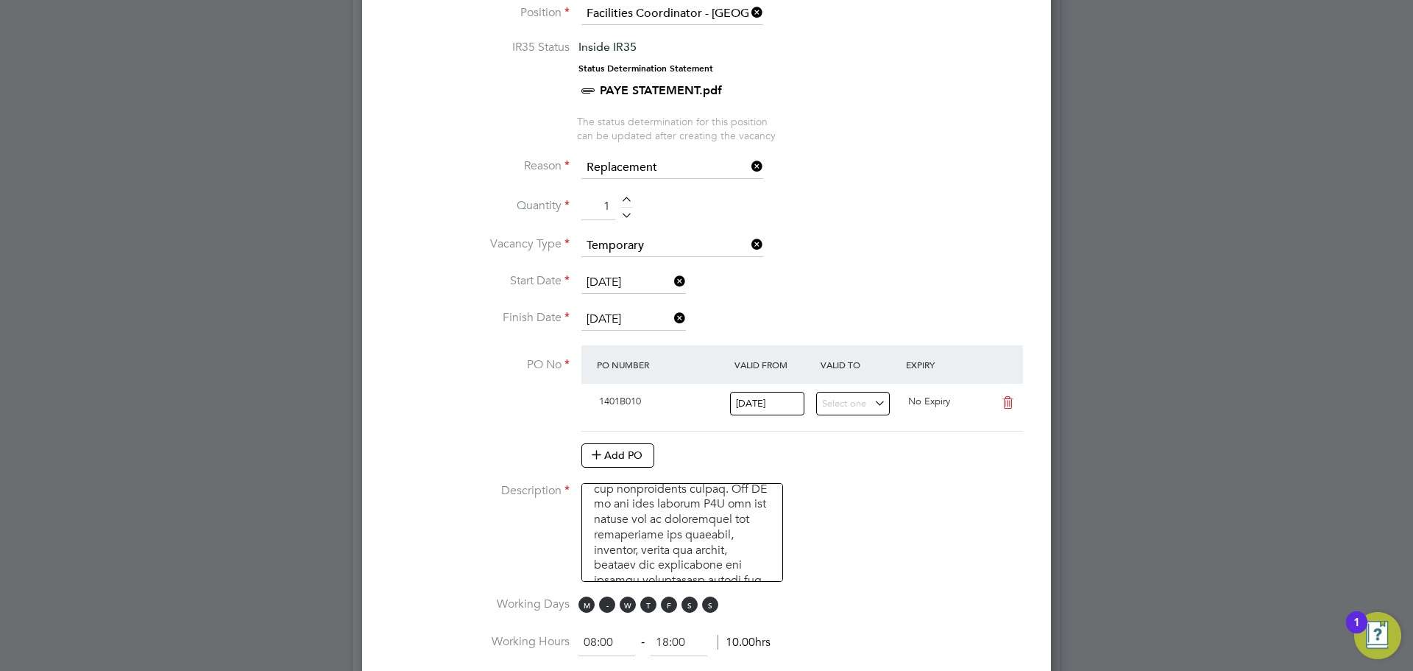
drag, startPoint x: 584, startPoint y: 612, endPoint x: 605, endPoint y: 610, distance: 20.7
click at [593, 612] on span "M T W T F S S" at bounding box center [651, 604] width 144 height 16
click at [607, 608] on span "T" at bounding box center [607, 604] width 16 height 16
click at [631, 606] on span "W" at bounding box center [628, 604] width 16 height 16
click at [589, 602] on span "M" at bounding box center [587, 604] width 16 height 16
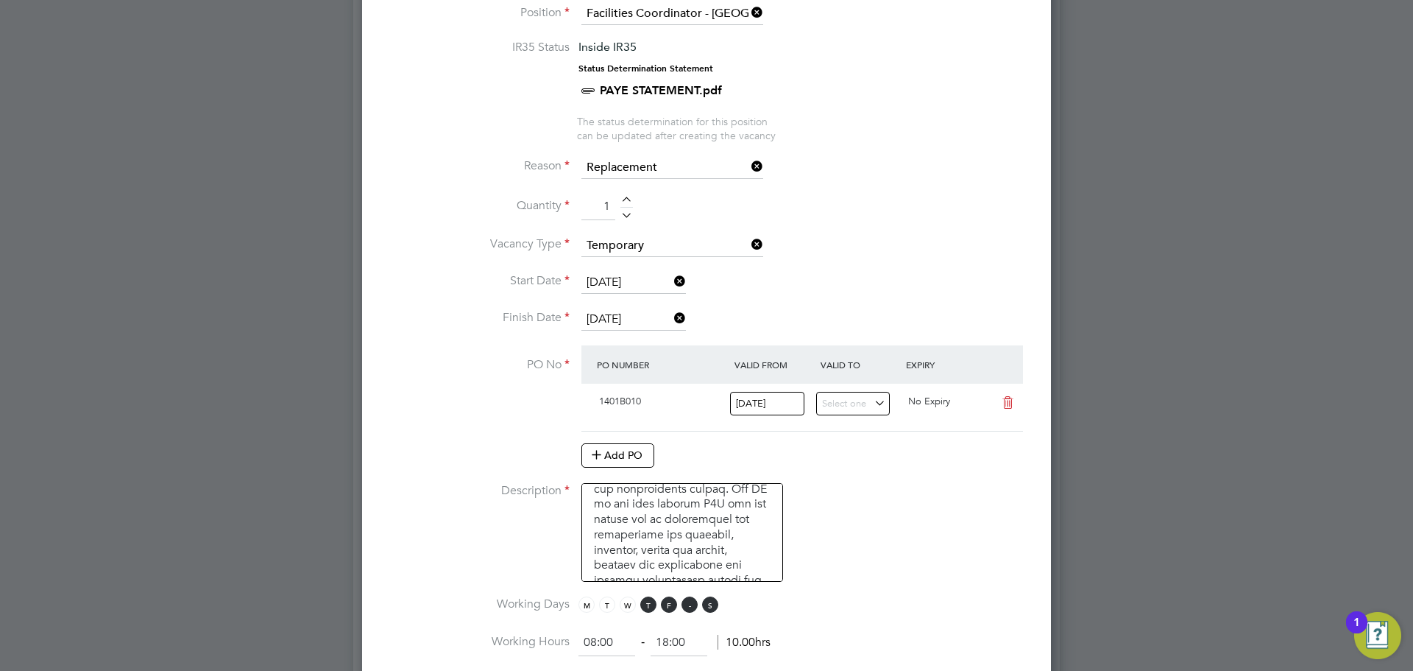
drag, startPoint x: 654, startPoint y: 612, endPoint x: 687, endPoint y: 607, distance: 33.4
click at [654, 612] on span "T" at bounding box center [648, 604] width 16 height 16
drag, startPoint x: 696, startPoint y: 606, endPoint x: 707, endPoint y: 606, distance: 11.0
click at [699, 606] on span "M T W T F S S" at bounding box center [651, 604] width 144 height 16
click at [693, 610] on span "S" at bounding box center [690, 604] width 16 height 16
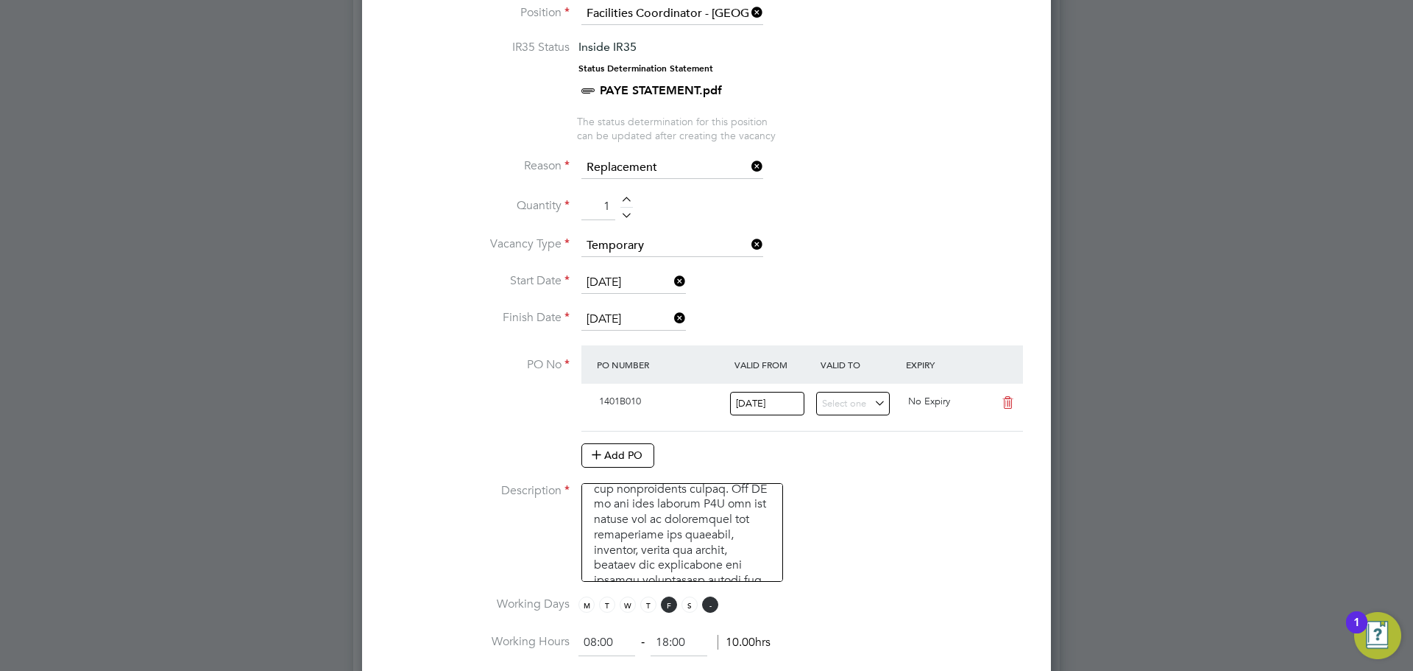
click at [711, 608] on span "S" at bounding box center [710, 604] width 16 height 16
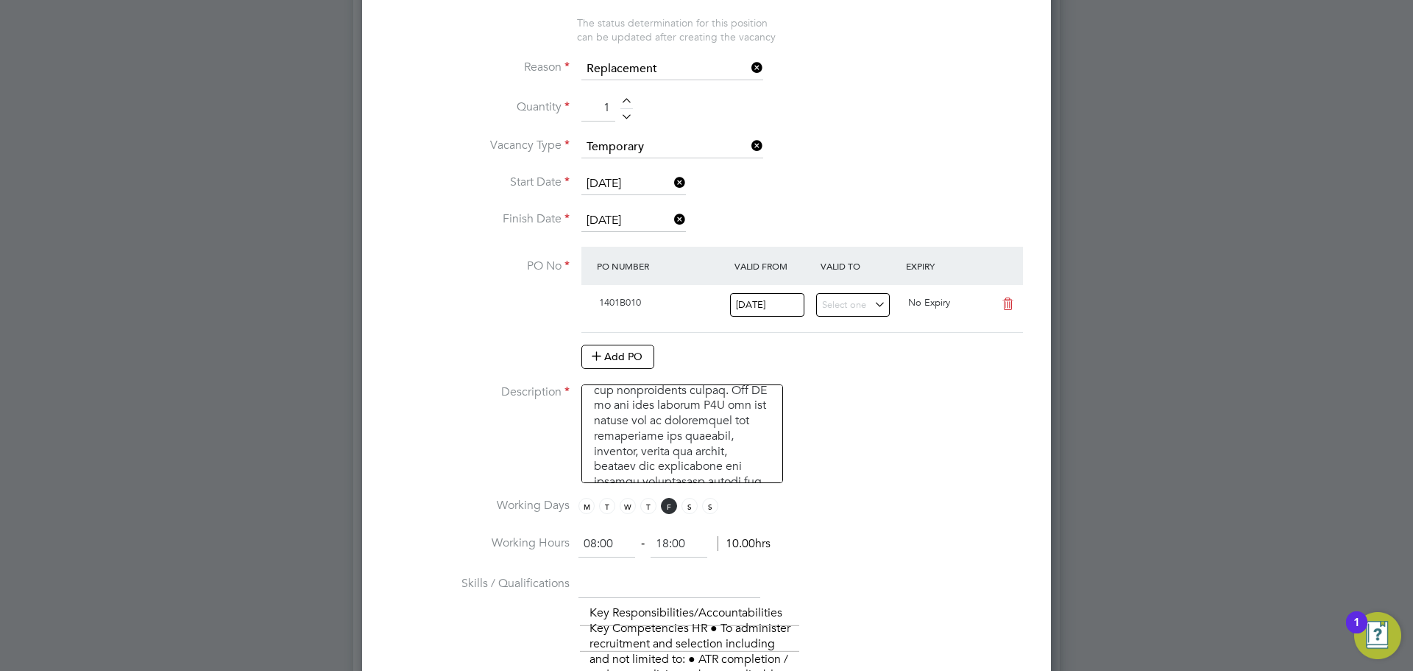
drag, startPoint x: 616, startPoint y: 540, endPoint x: 563, endPoint y: 539, distance: 53.0
click at [564, 540] on li "Working Hours 08:00 ‐ 18:00 10.00hrs" at bounding box center [707, 551] width 642 height 41
type input "16:30"
drag, startPoint x: 685, startPoint y: 543, endPoint x: 674, endPoint y: 542, distance: 11.1
click at [674, 542] on input "18:00" at bounding box center [679, 544] width 57 height 26
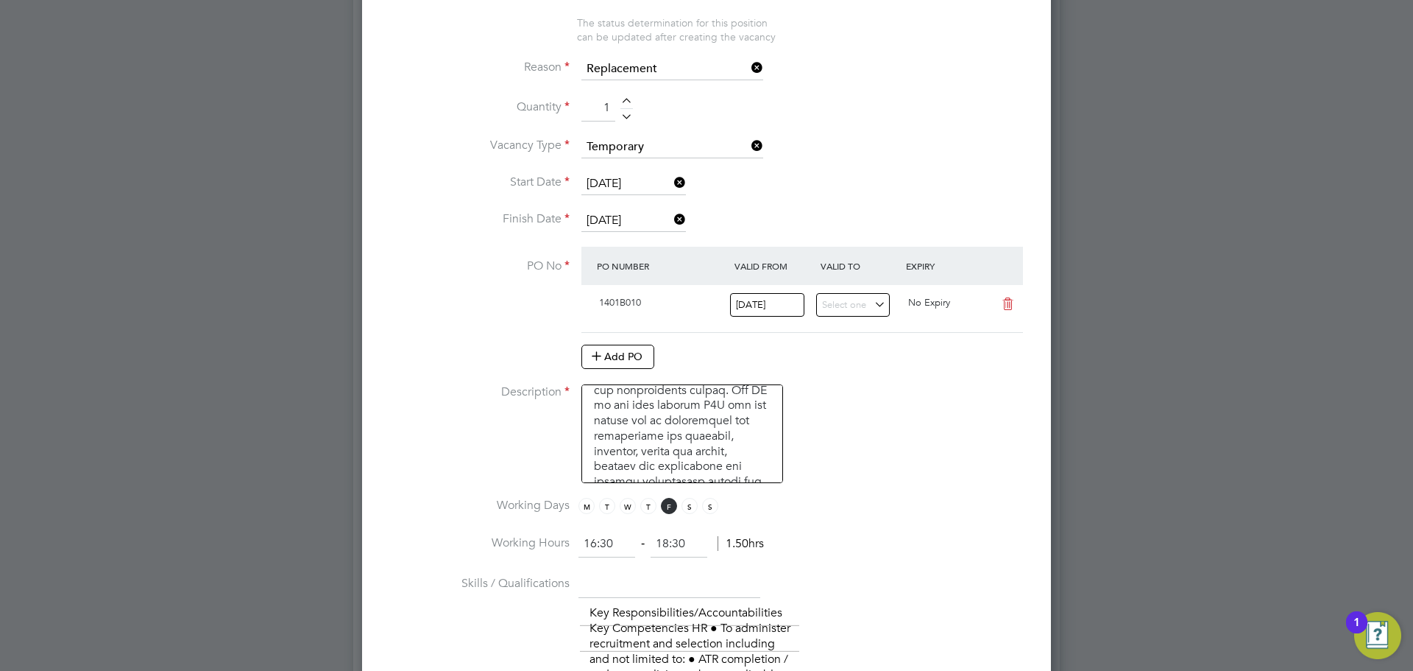
type input "18:30"
drag, startPoint x: 827, startPoint y: 490, endPoint x: 808, endPoint y: 492, distance: 19.3
click at [827, 490] on li "Description" at bounding box center [707, 440] width 642 height 113
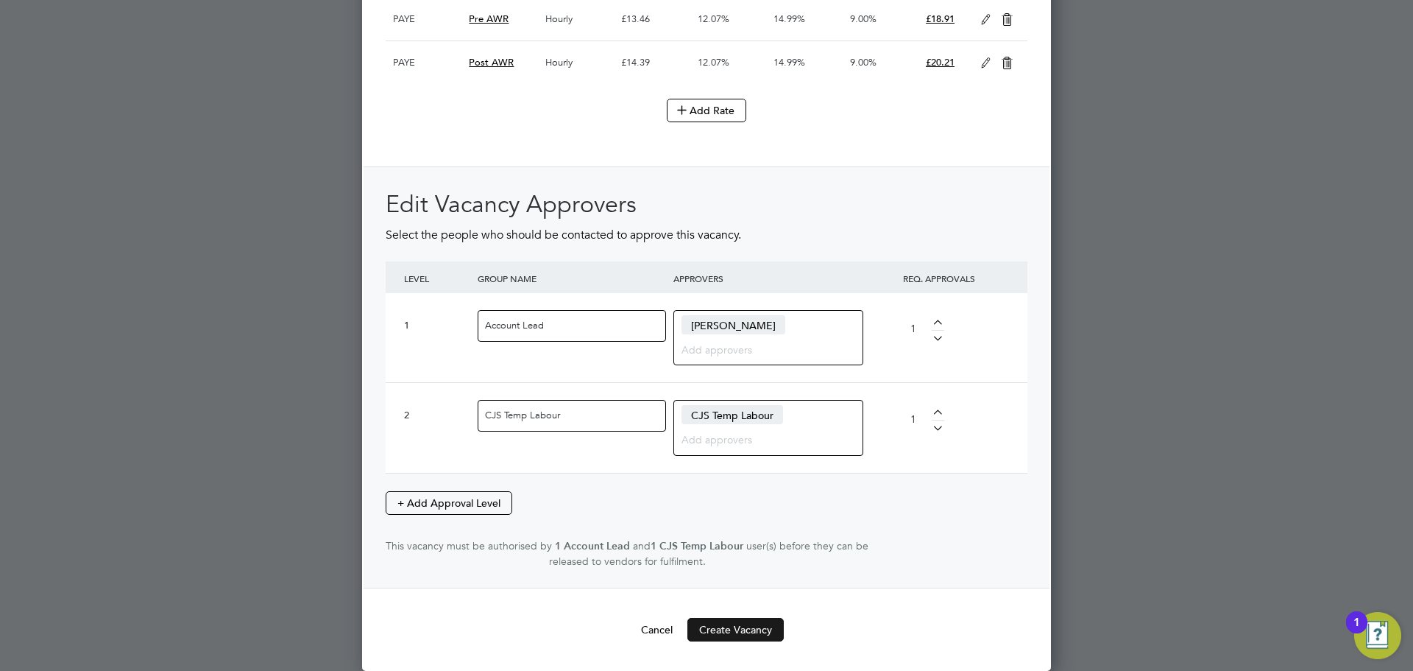
click at [726, 622] on button "Create Vacancy" at bounding box center [735, 630] width 96 height 24
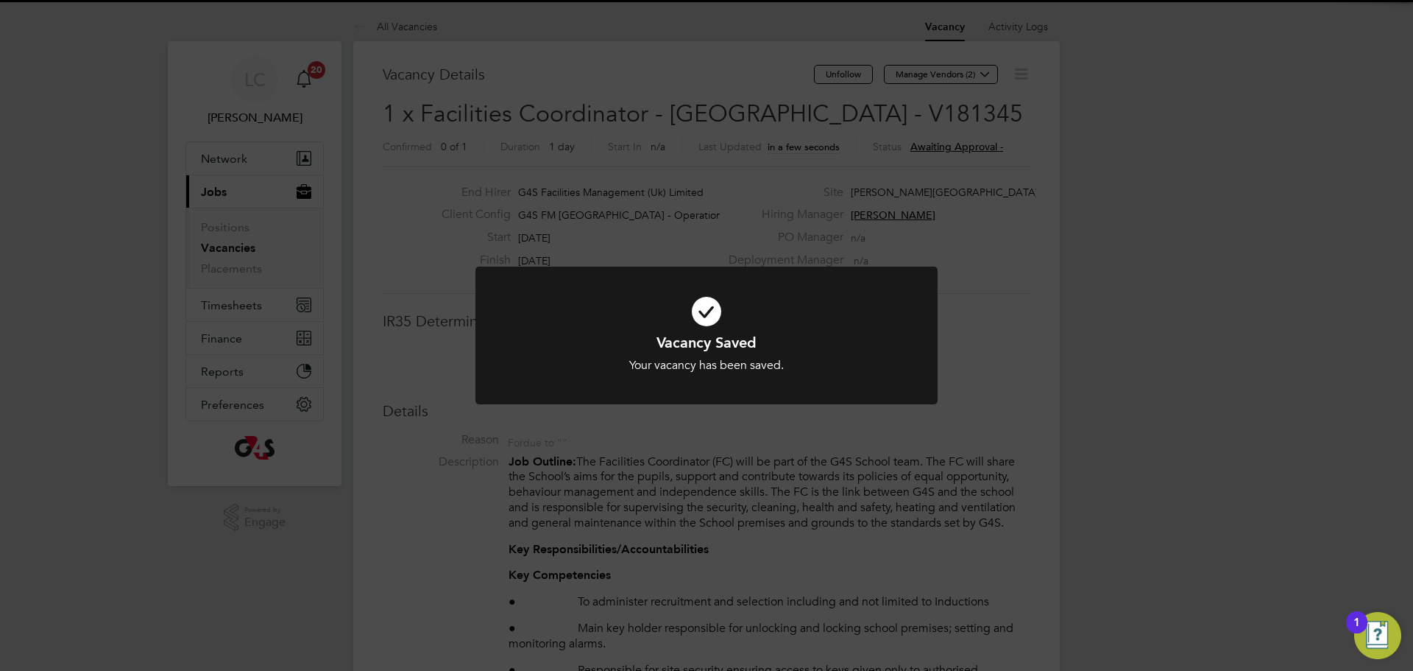
click at [752, 168] on div "Vacancy Saved Your vacancy has been saved. Cancel Okay" at bounding box center [706, 335] width 1413 height 671
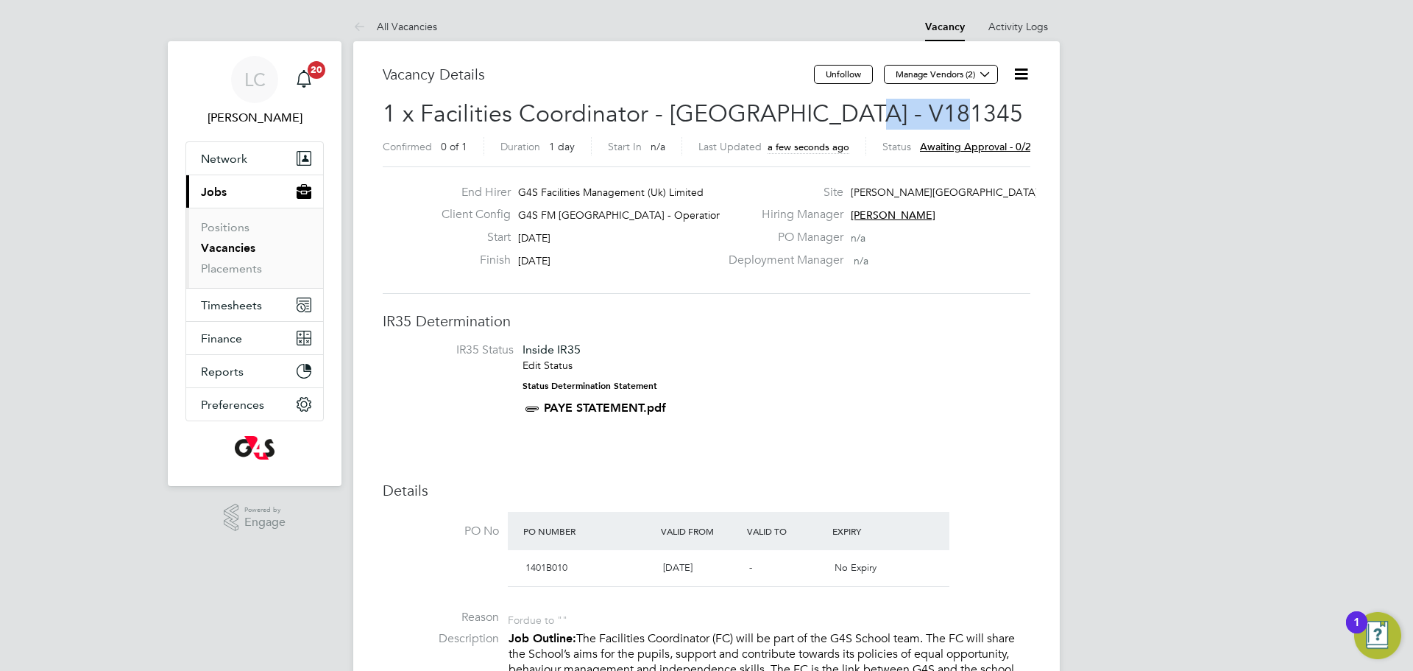
drag, startPoint x: 913, startPoint y: 110, endPoint x: 955, endPoint y: 112, distance: 42.0
click at [955, 112] on h2 "1 x Facilities Coordinator - Tower Hamlets - V181345 Confirmed 0 of 1 Duration …" at bounding box center [707, 130] width 648 height 62
copy span "V181345"
click at [980, 73] on icon at bounding box center [985, 73] width 11 height 11
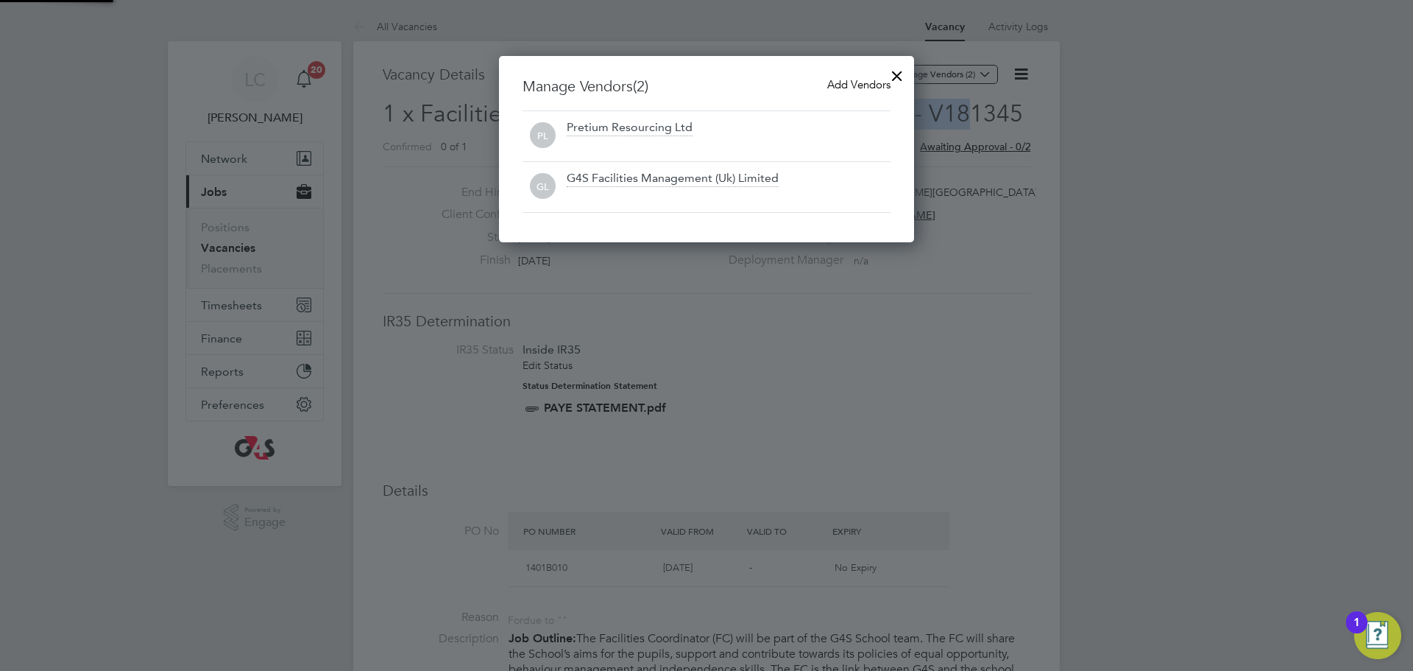
scroll to position [7, 7]
click at [843, 91] on div "Add Vendors" at bounding box center [858, 85] width 63 height 16
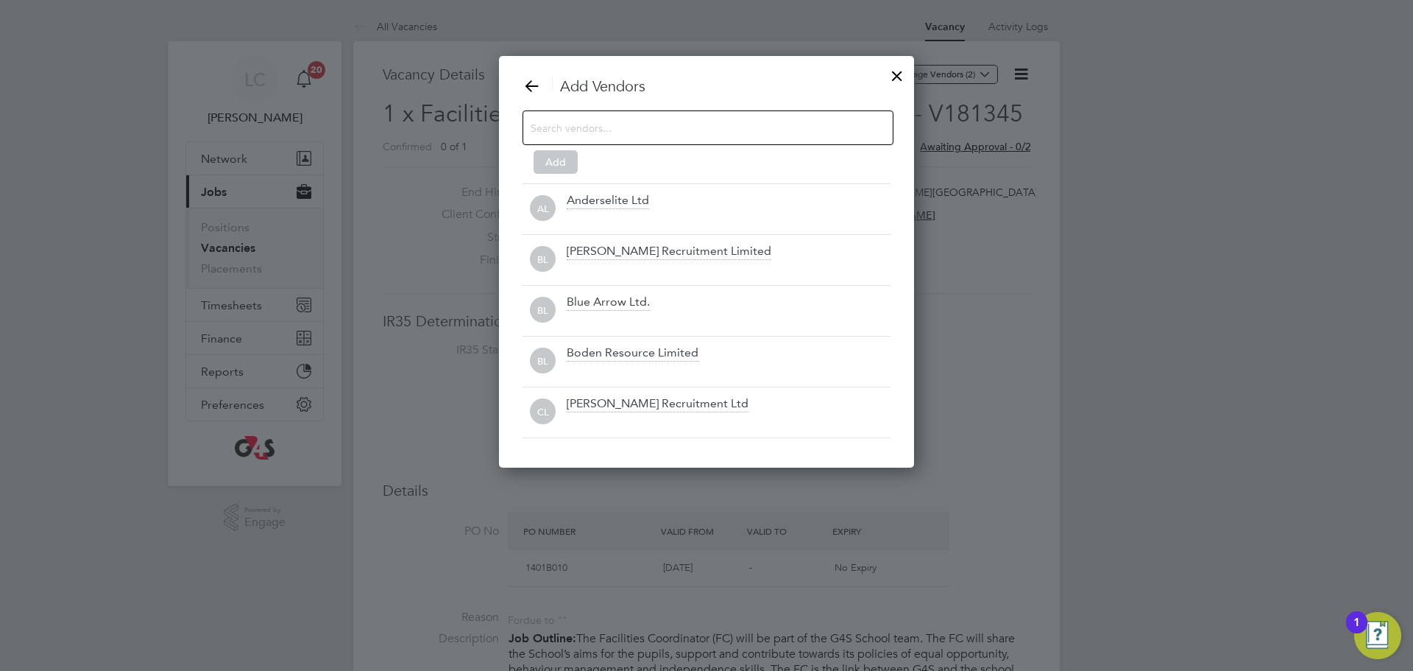
click at [686, 122] on input at bounding box center [696, 127] width 331 height 19
click at [674, 120] on input at bounding box center [696, 127] width 331 height 19
click at [648, 129] on input at bounding box center [696, 127] width 331 height 19
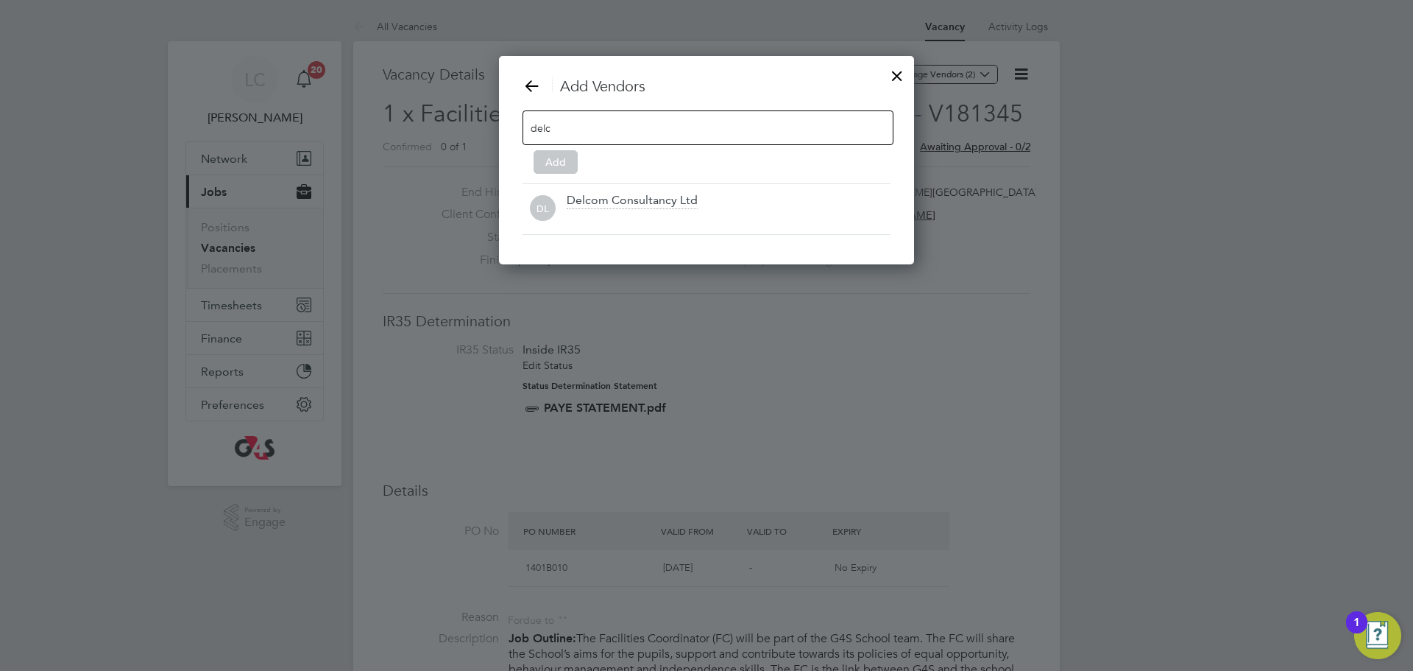
scroll to position [210, 416]
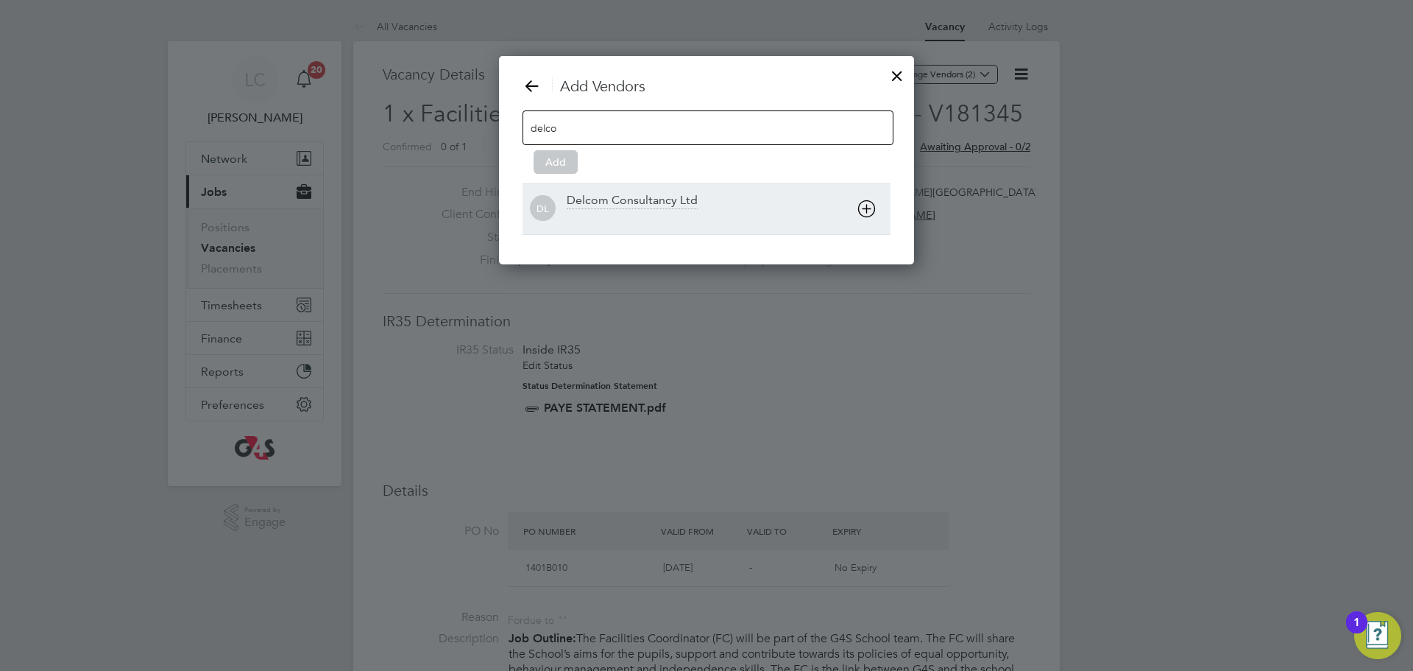
type input "delco"
click at [683, 211] on div at bounding box center [729, 218] width 324 height 15
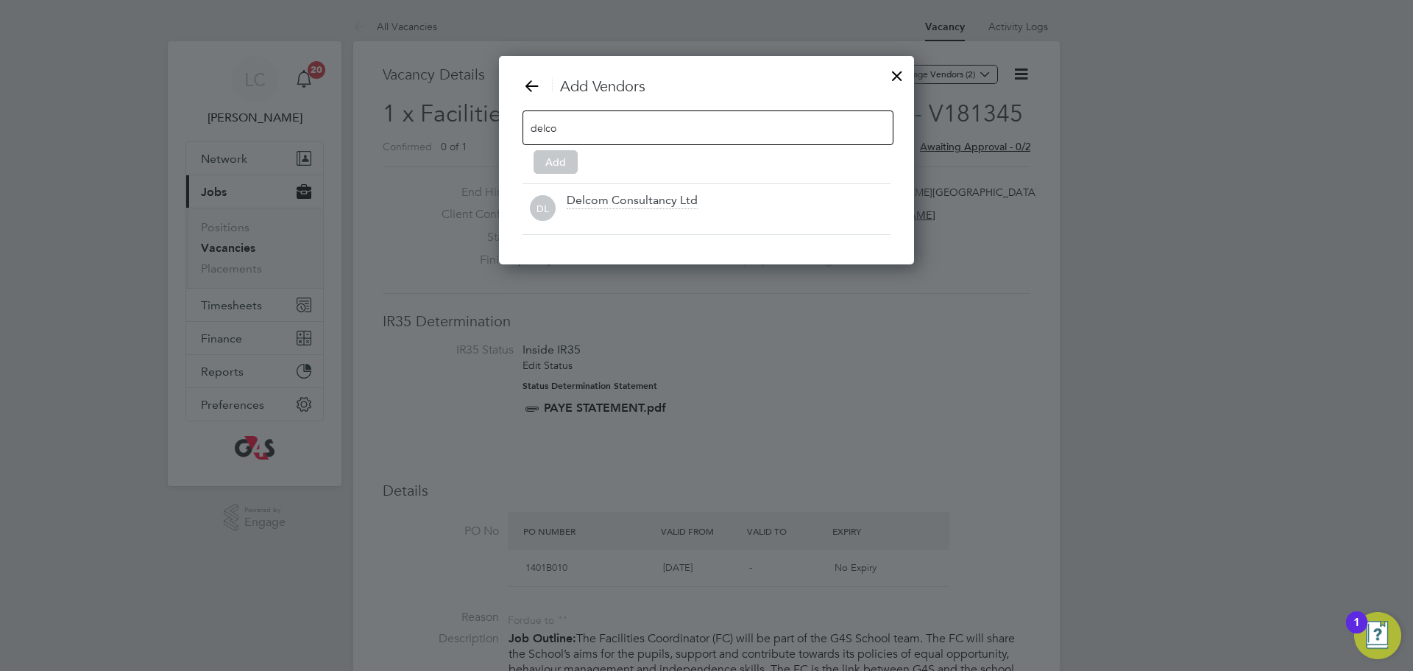
scroll to position [159, 416]
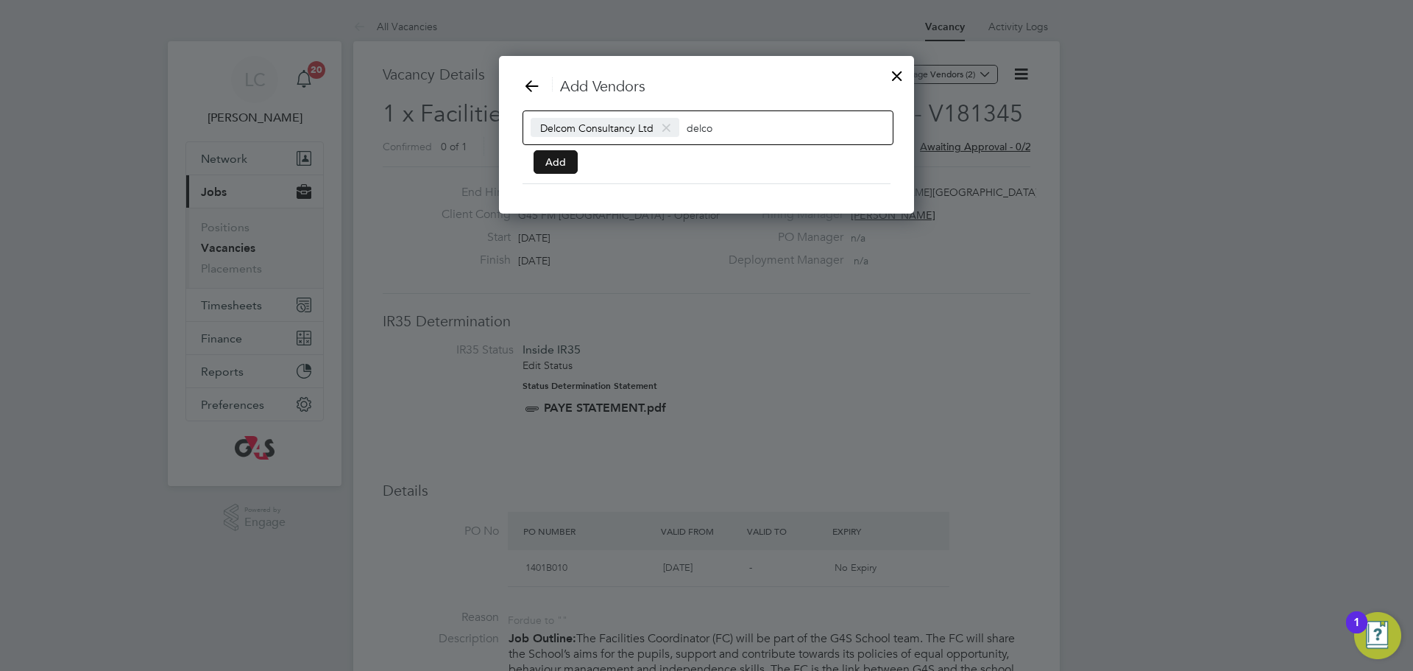
click at [570, 154] on button "Add" at bounding box center [556, 162] width 44 height 24
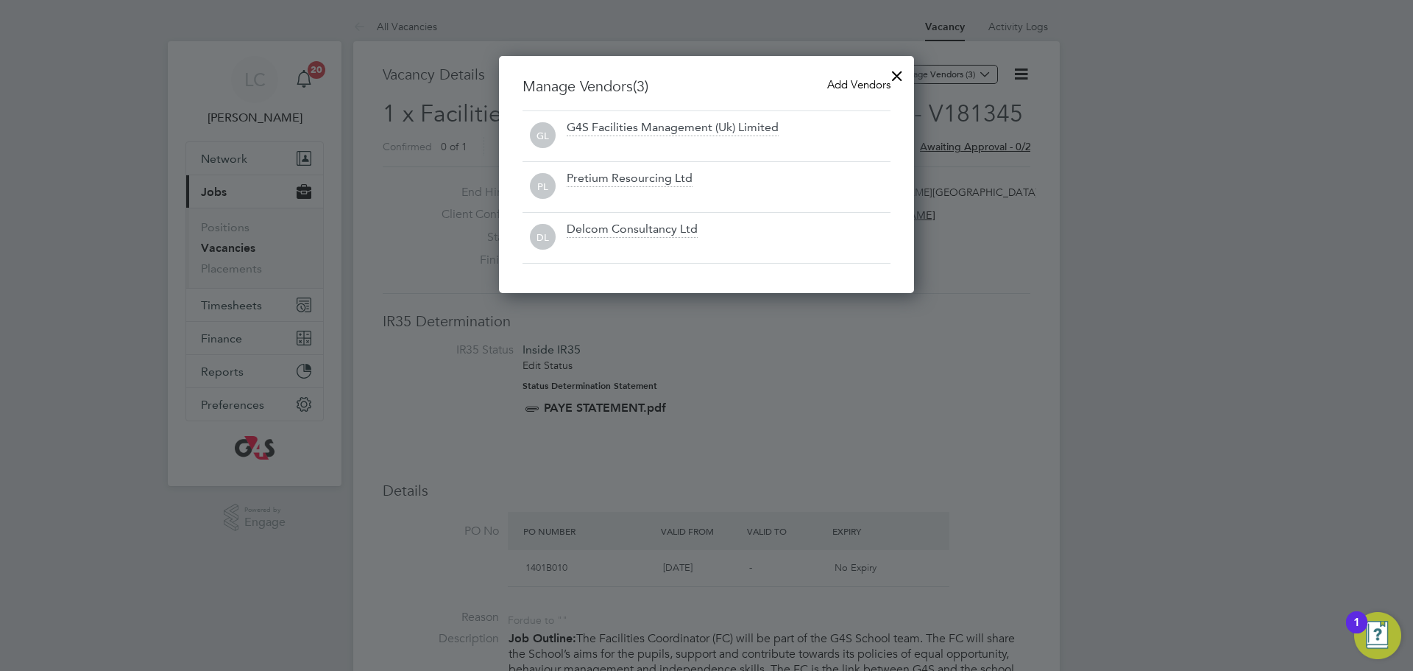
click at [893, 82] on div at bounding box center [897, 72] width 26 height 26
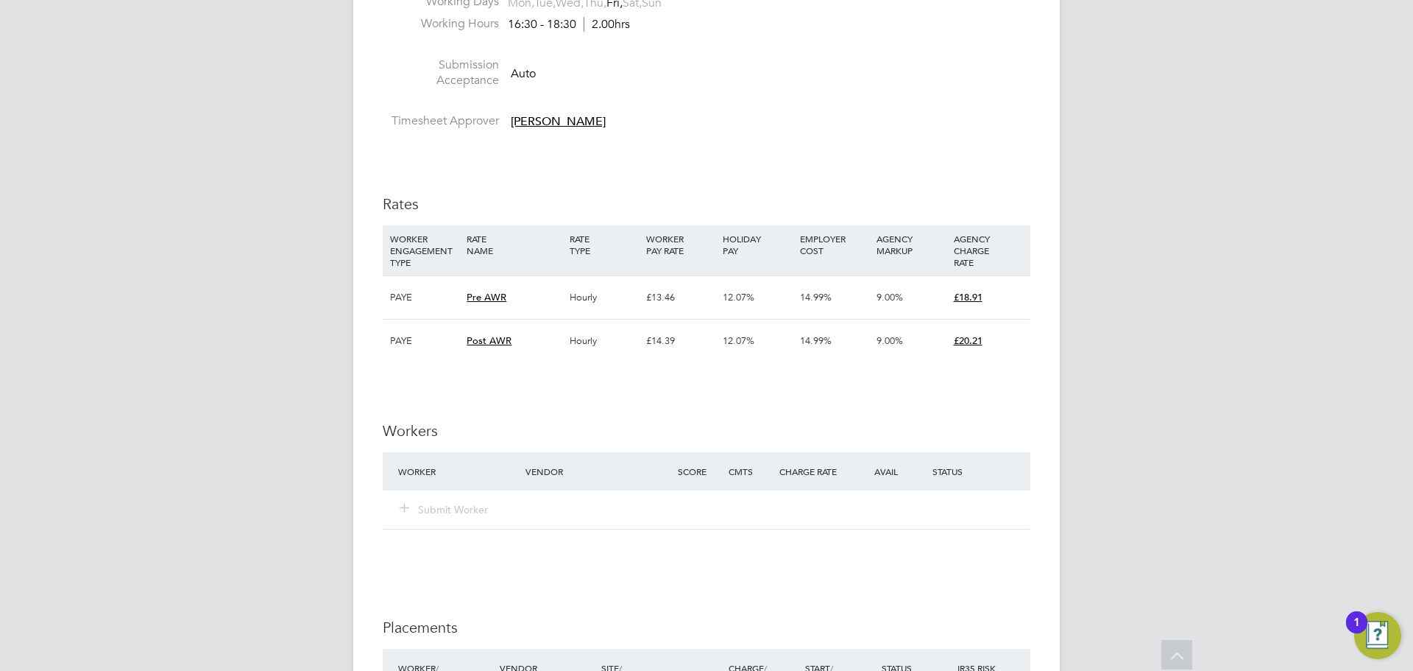
scroll to position [3637, 0]
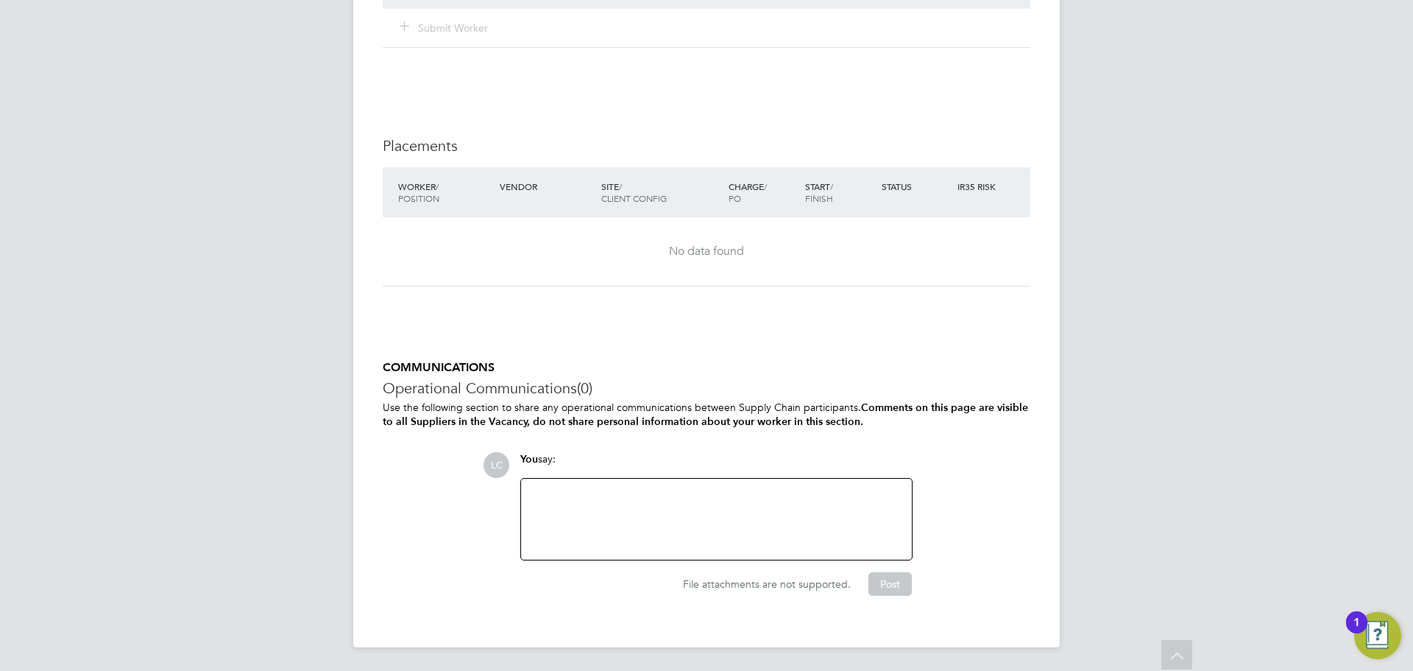
click at [637, 495] on div at bounding box center [716, 518] width 373 height 63
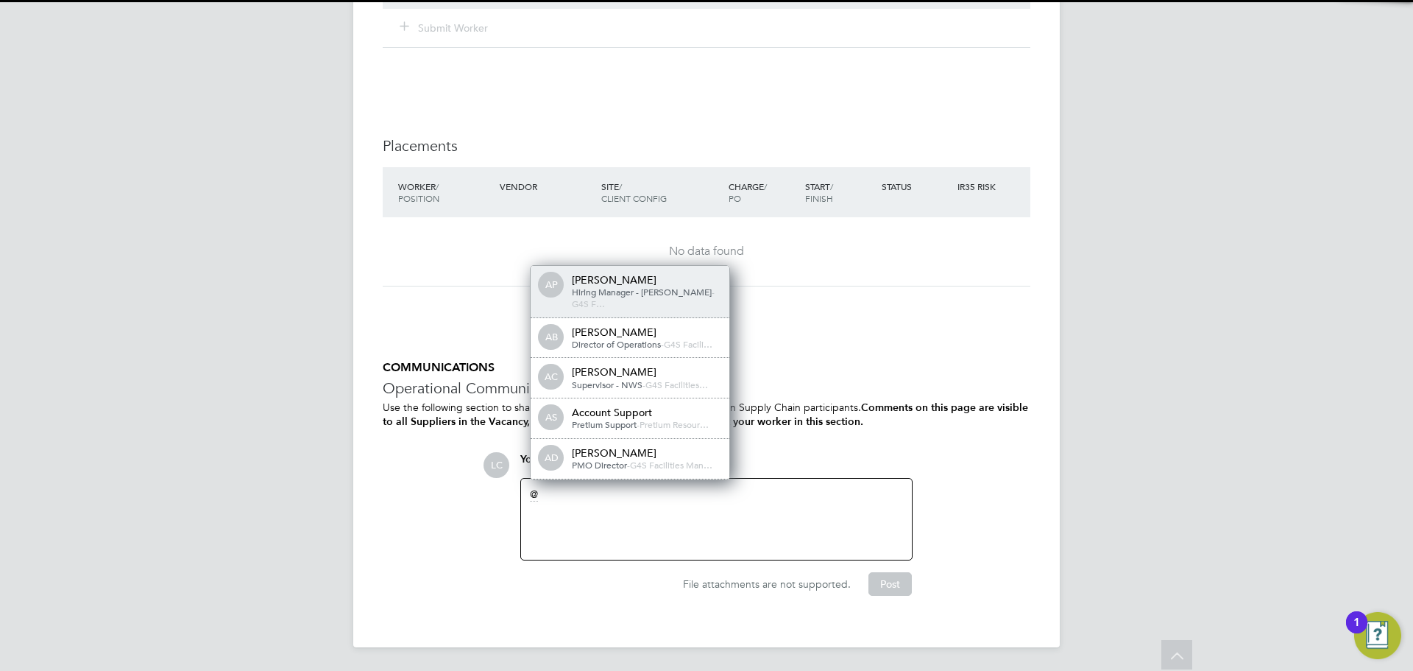
scroll to position [7, 7]
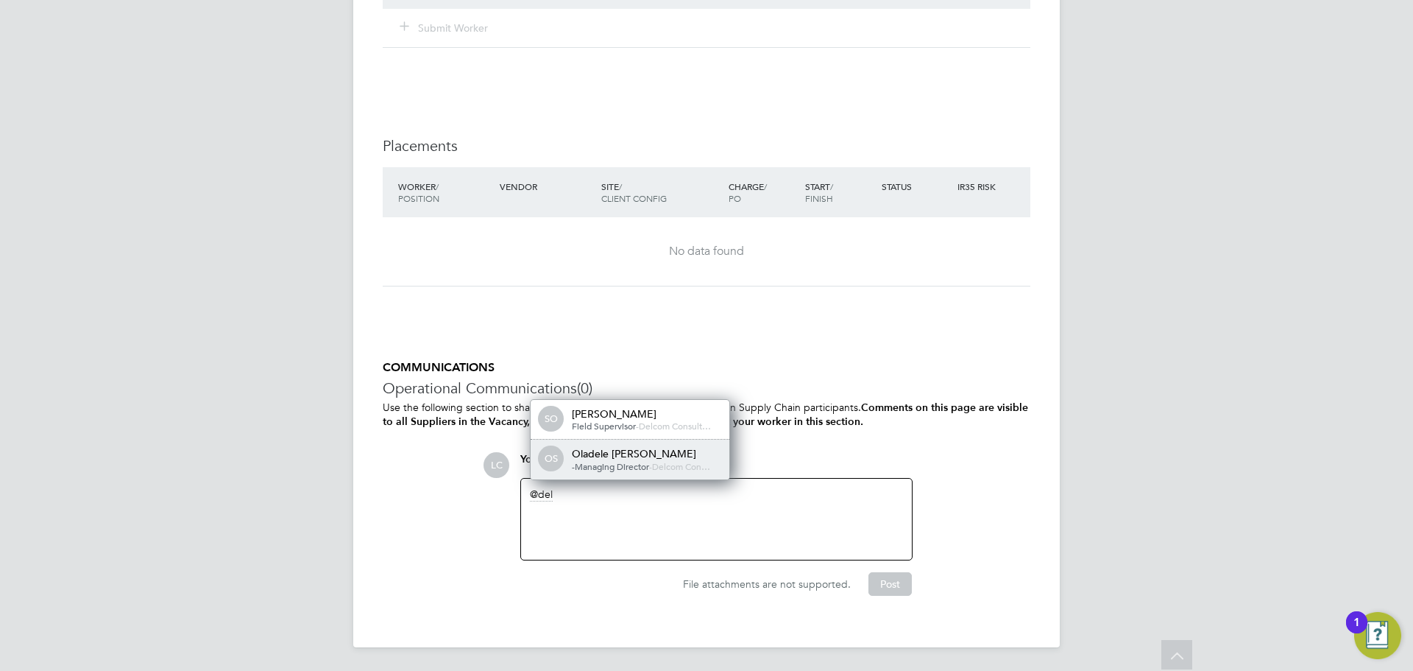
click at [637, 456] on div "Oladele Peter Shosanya" at bounding box center [645, 453] width 147 height 13
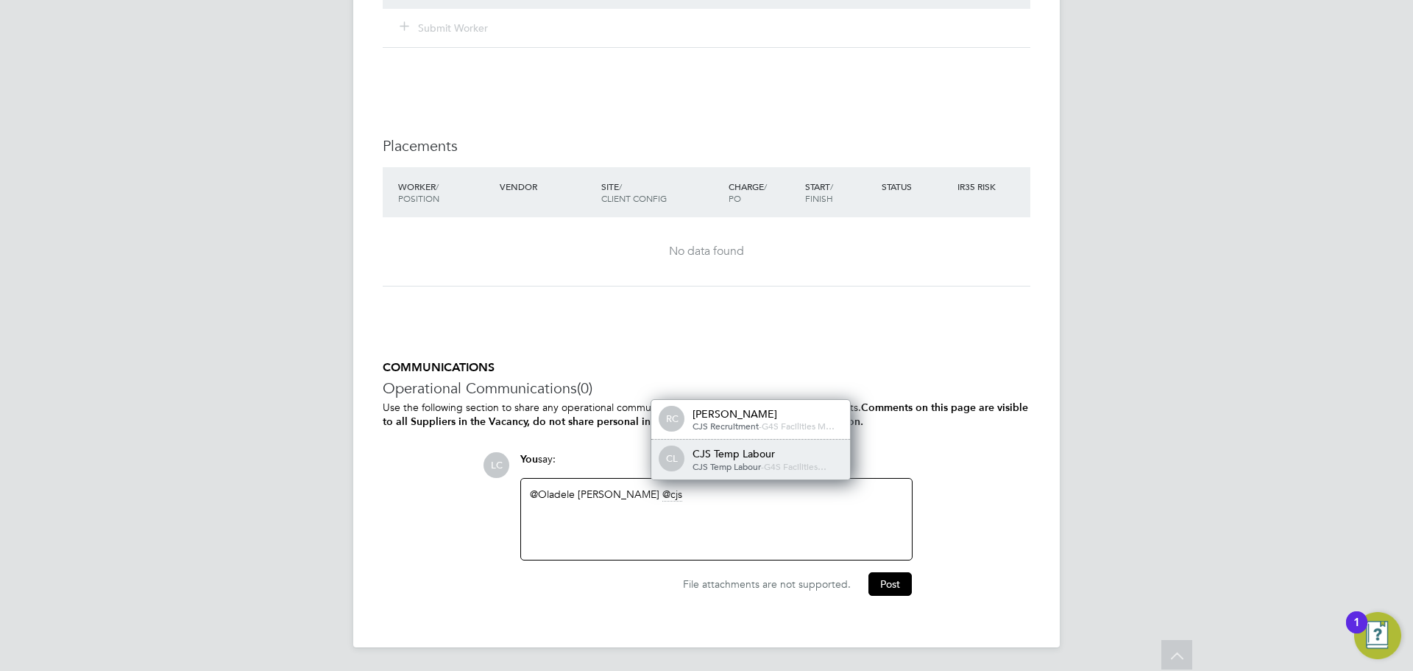
click at [764, 460] on span "-" at bounding box center [762, 466] width 3 height 12
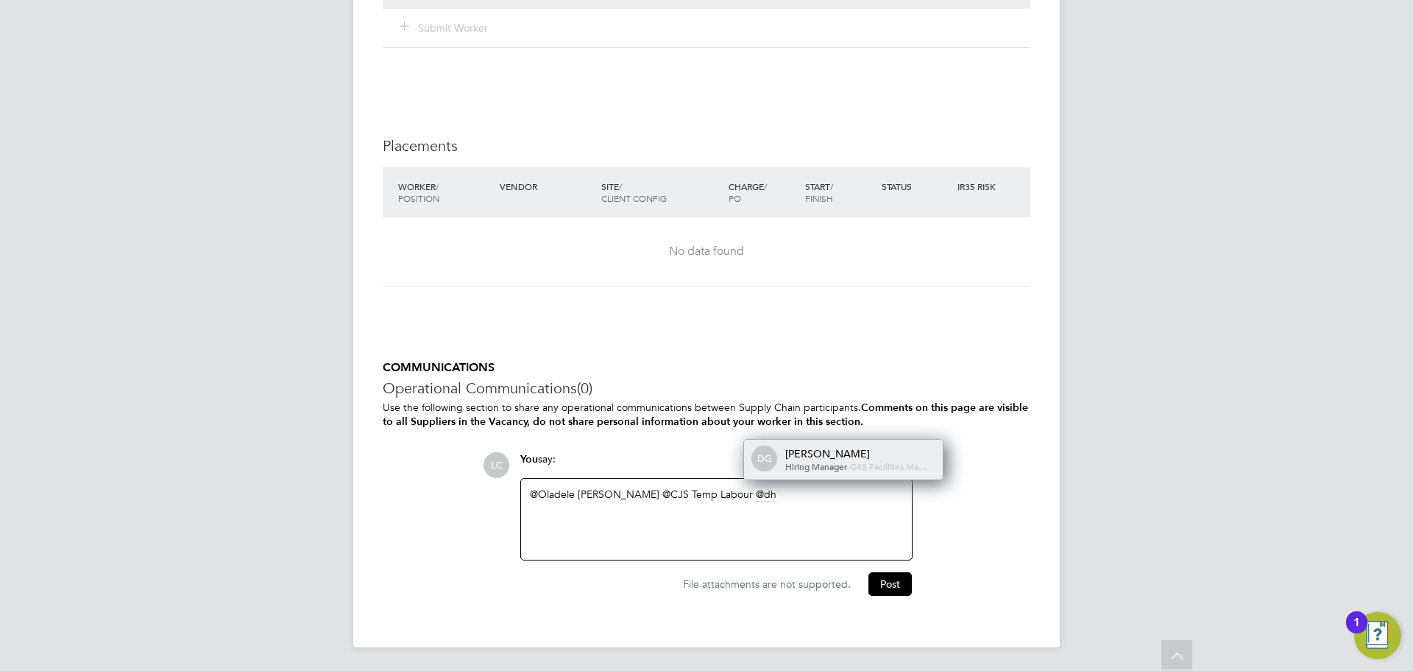
click at [850, 465] on span "G4S Facilities Ma…" at bounding box center [888, 466] width 77 height 12
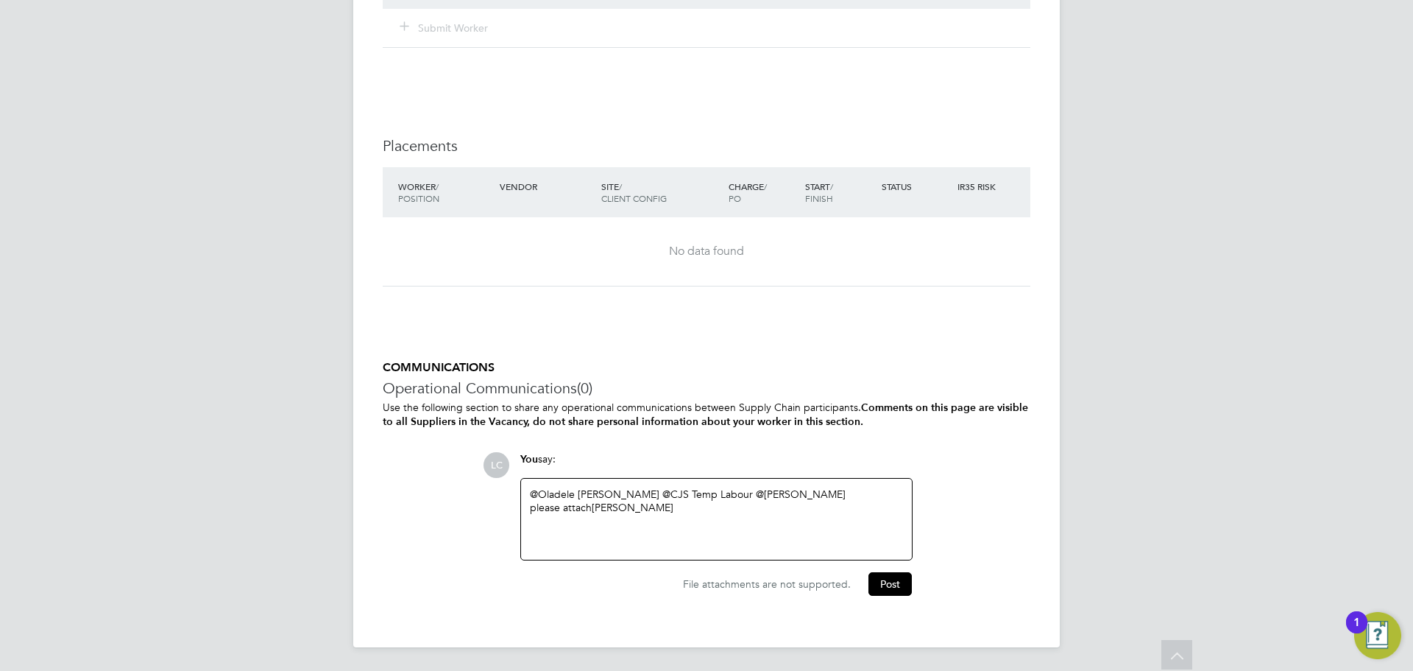
click at [707, 509] on div "please attach Mustapha Taofeek" at bounding box center [716, 507] width 373 height 13
click at [745, 538] on div "Fri 16:30 - 18:30" at bounding box center [716, 535] width 373 height 14
click at [895, 576] on button "Post" at bounding box center [890, 584] width 43 height 24
